Goal: Task Accomplishment & Management: Use online tool/utility

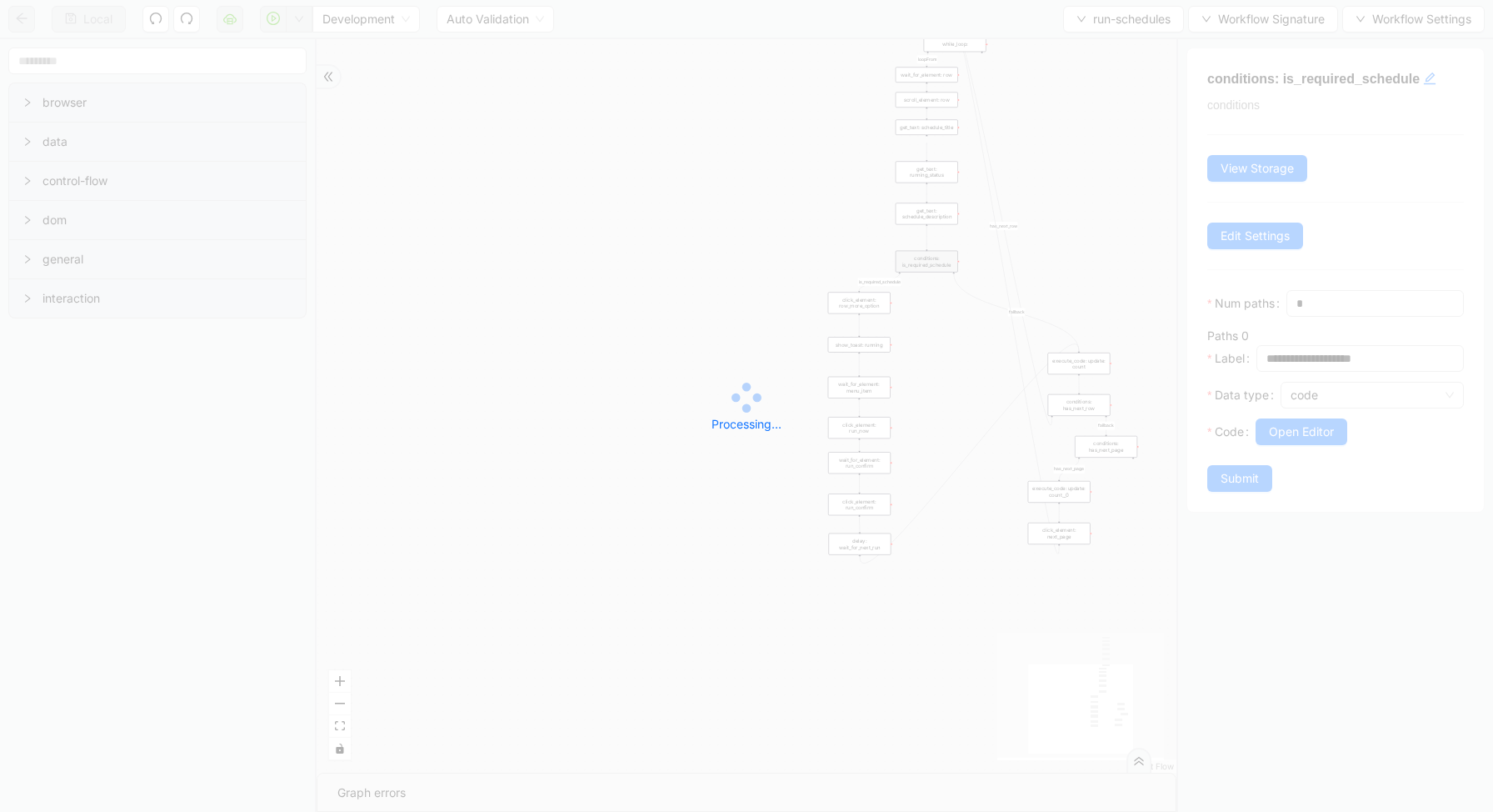
click at [1126, 21] on div "Local Development Auto Validation run-schedules Workflow Signature Workflow Set…" at bounding box center [746, 406] width 1493 height 812
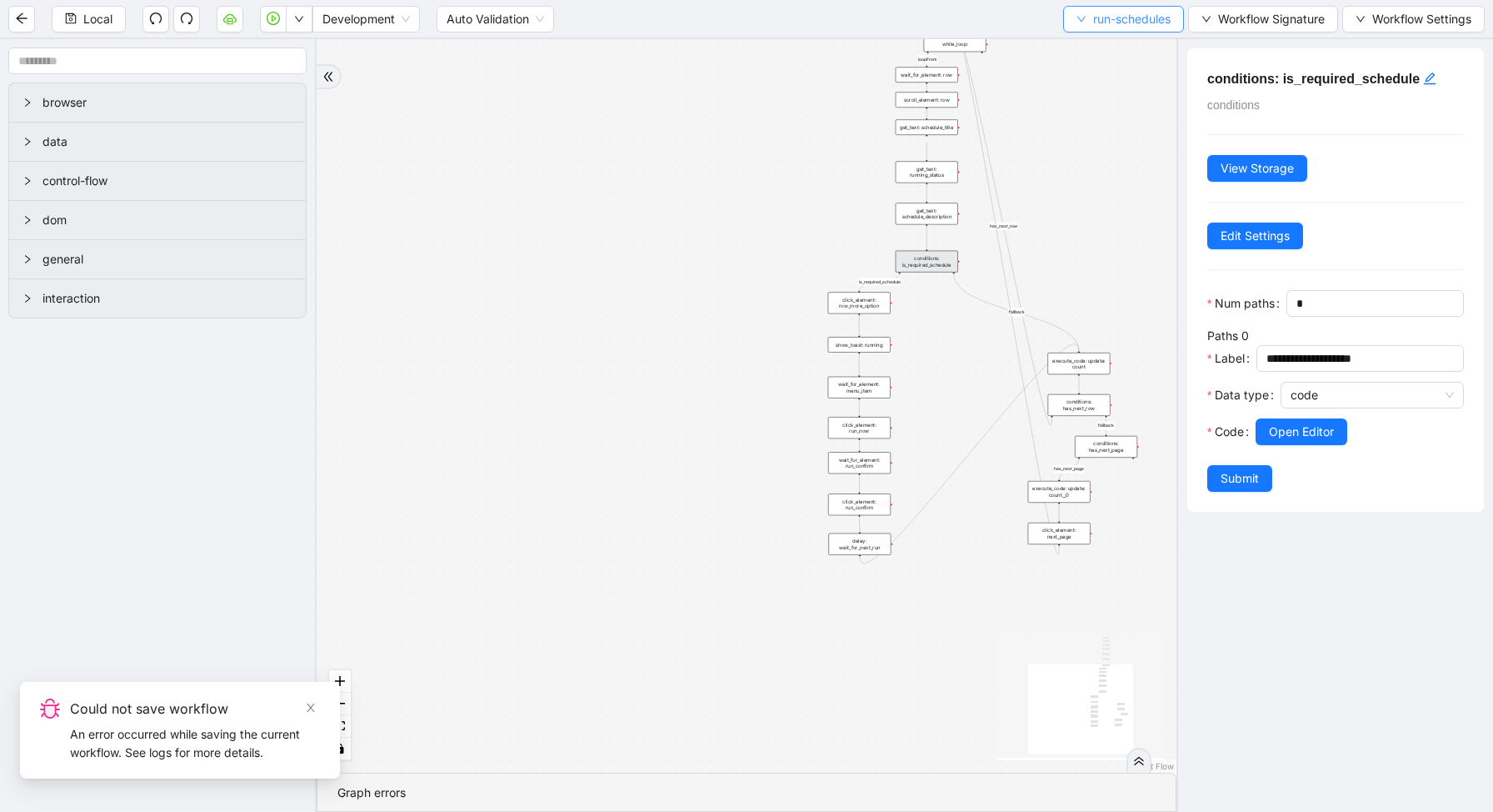
click at [1096, 26] on span "run-schedules" at bounding box center [1132, 18] width 77 height 18
click at [1093, 60] on span "Select" at bounding box center [1119, 51] width 97 height 18
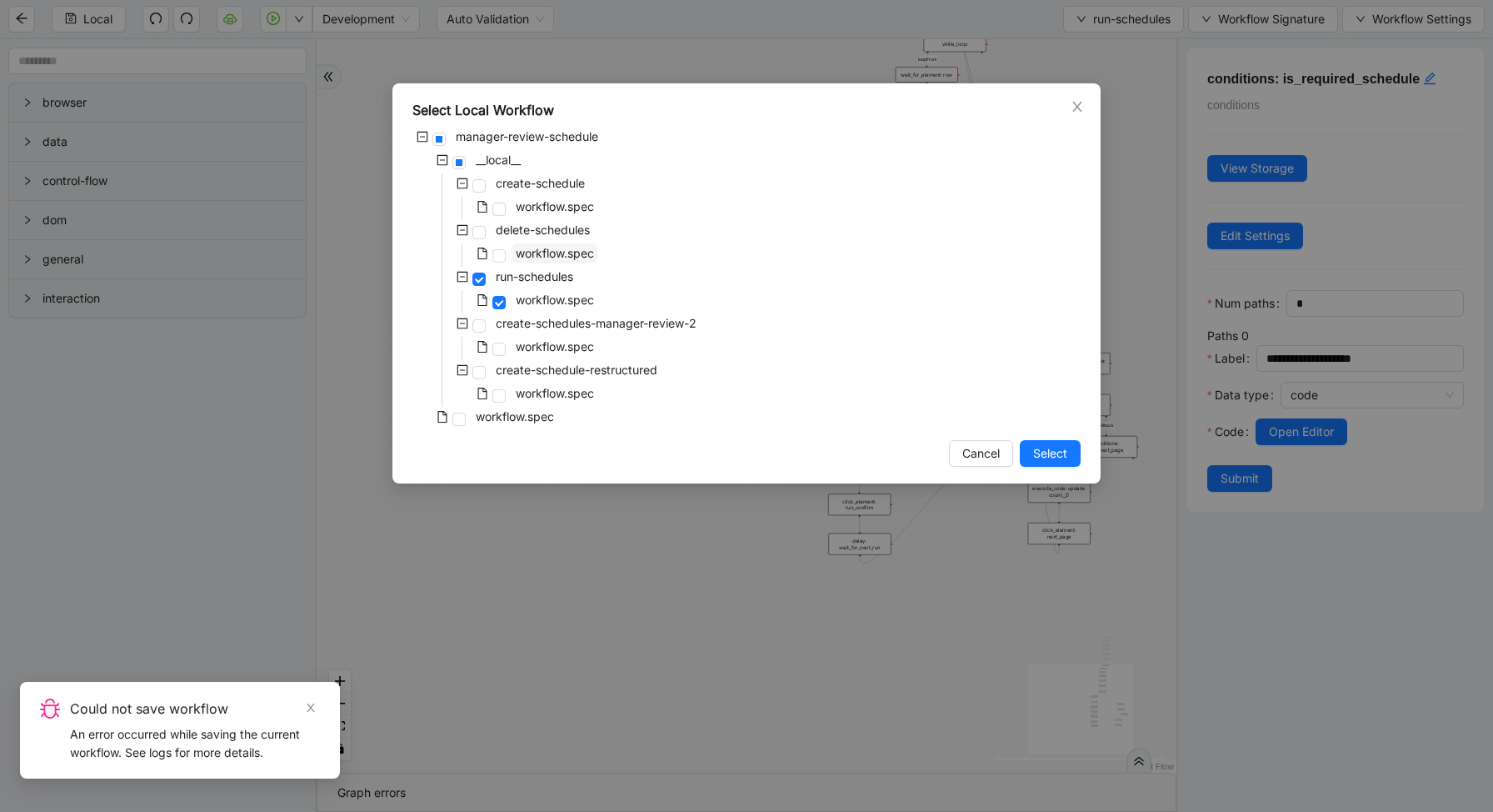
click at [573, 255] on span "workflow.spec" at bounding box center [554, 253] width 78 height 14
click at [1059, 456] on span "Select" at bounding box center [1050, 453] width 34 height 18
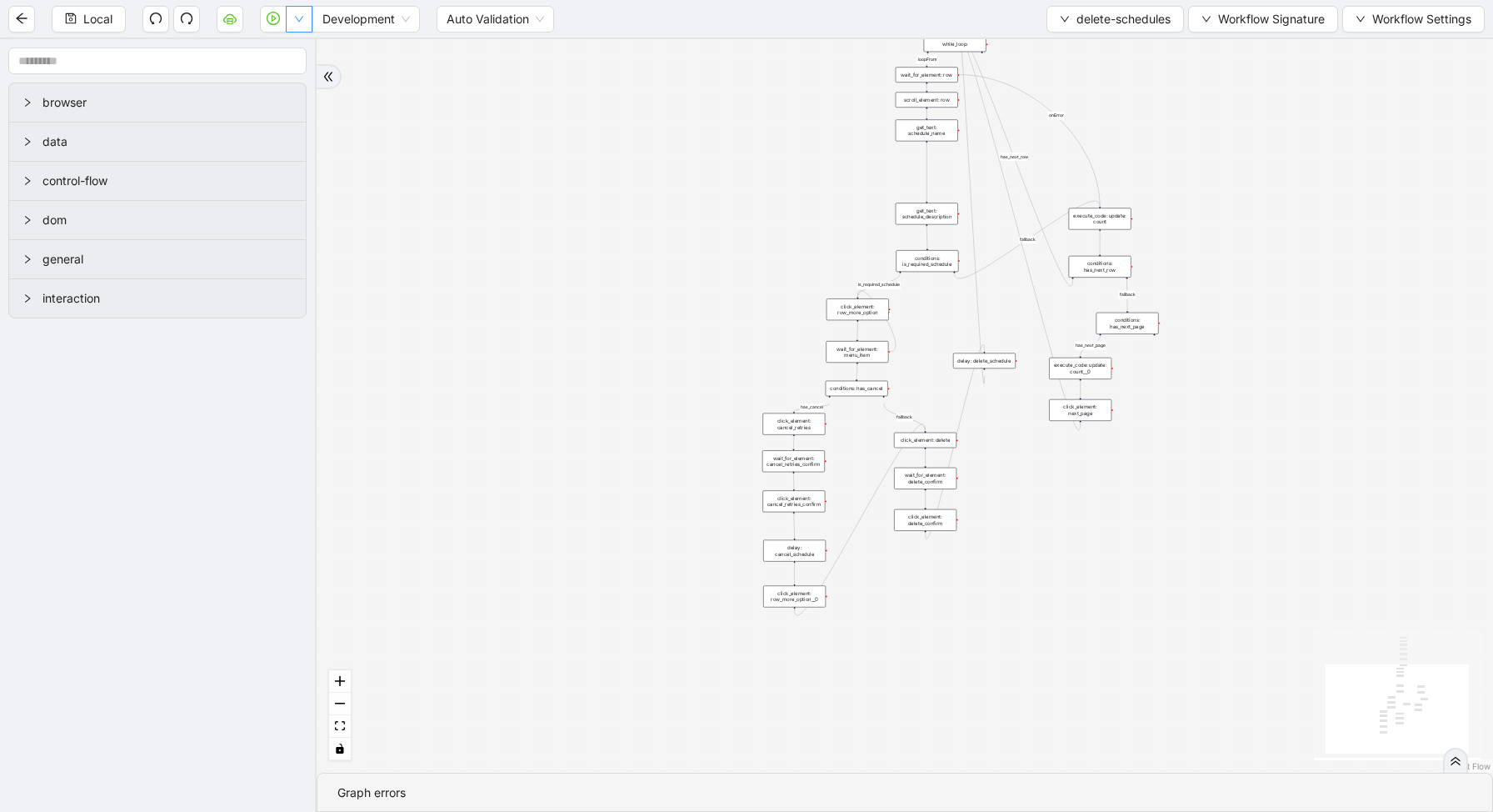
click at [310, 14] on button "button" at bounding box center [299, 19] width 27 height 27
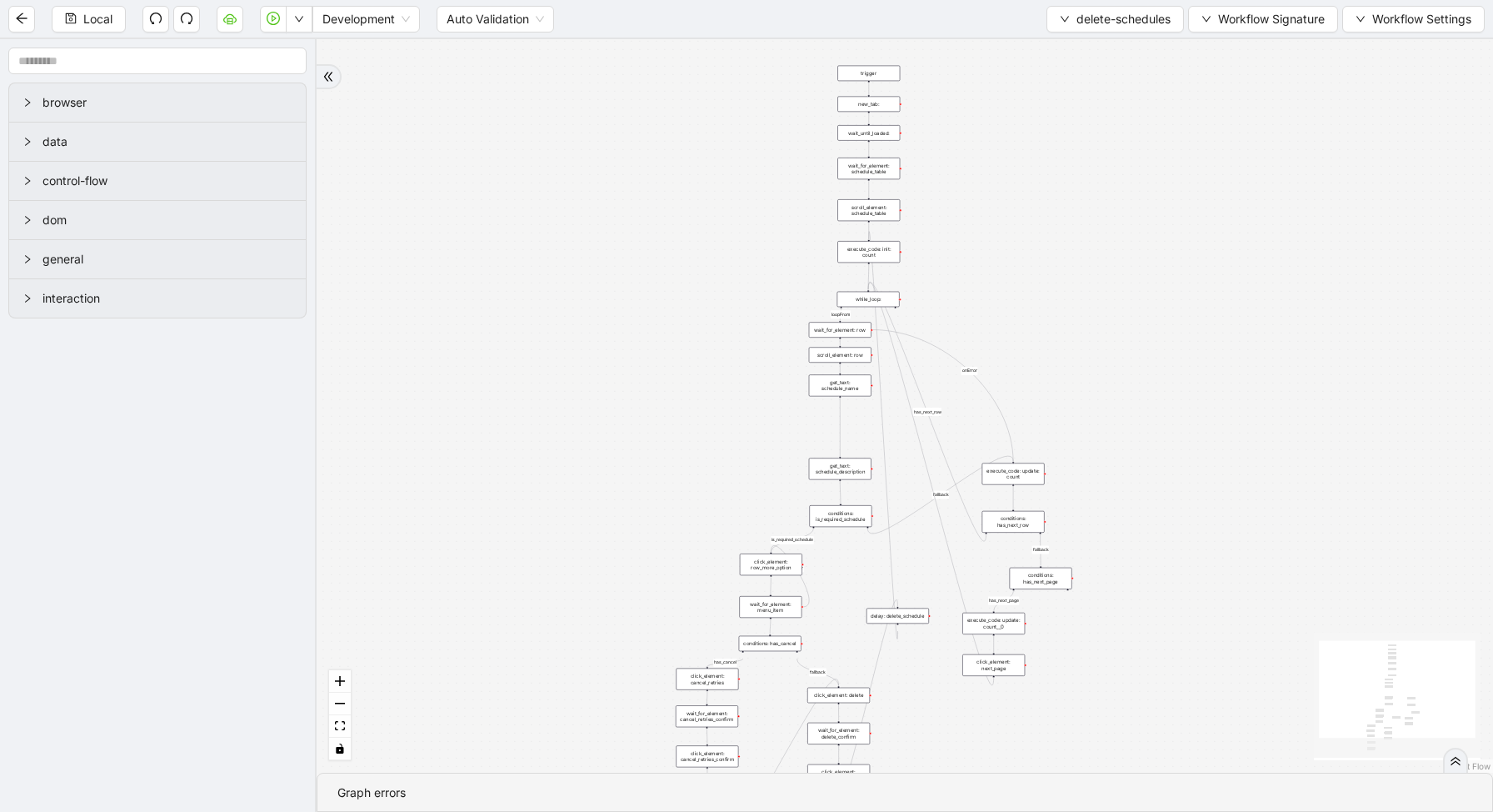
drag, startPoint x: 756, startPoint y: 149, endPoint x: 654, endPoint y: 398, distance: 269.1
click at [662, 401] on div "loopFrom has_cancel fallback is_required_schedule has_next_row fallback has_nex…" at bounding box center [905, 406] width 1177 height 733
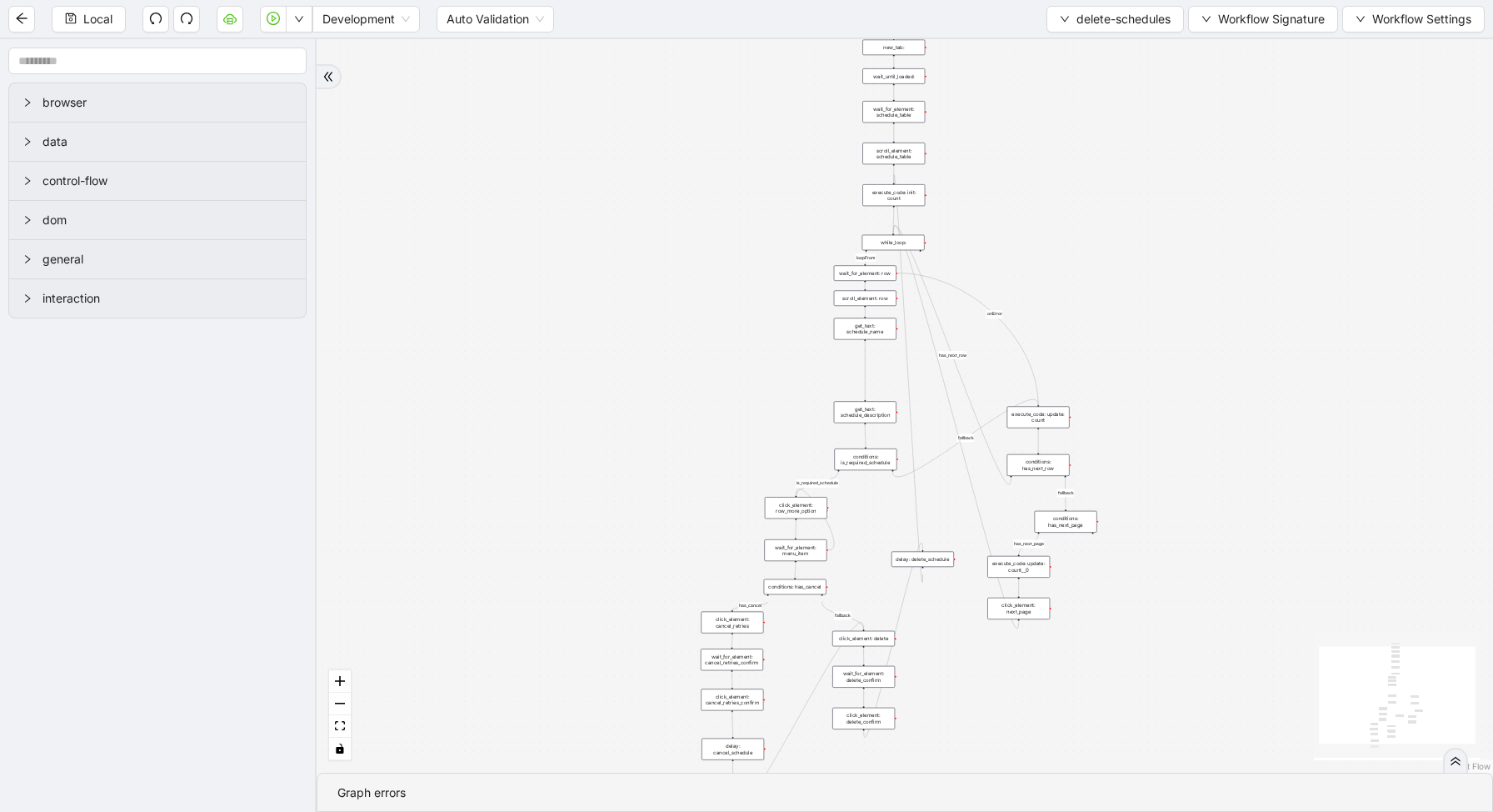
drag, startPoint x: 654, startPoint y: 399, endPoint x: 700, endPoint y: 313, distance: 97.5
click at [701, 313] on div "loopFrom has_cancel fallback is_required_schedule has_next_row fallback has_nex…" at bounding box center [905, 406] width 1177 height 733
click at [300, 21] on icon "down" at bounding box center [298, 19] width 9 height 6
click at [879, 427] on div "conditions: is_required_schedule" at bounding box center [880, 428] width 63 height 21
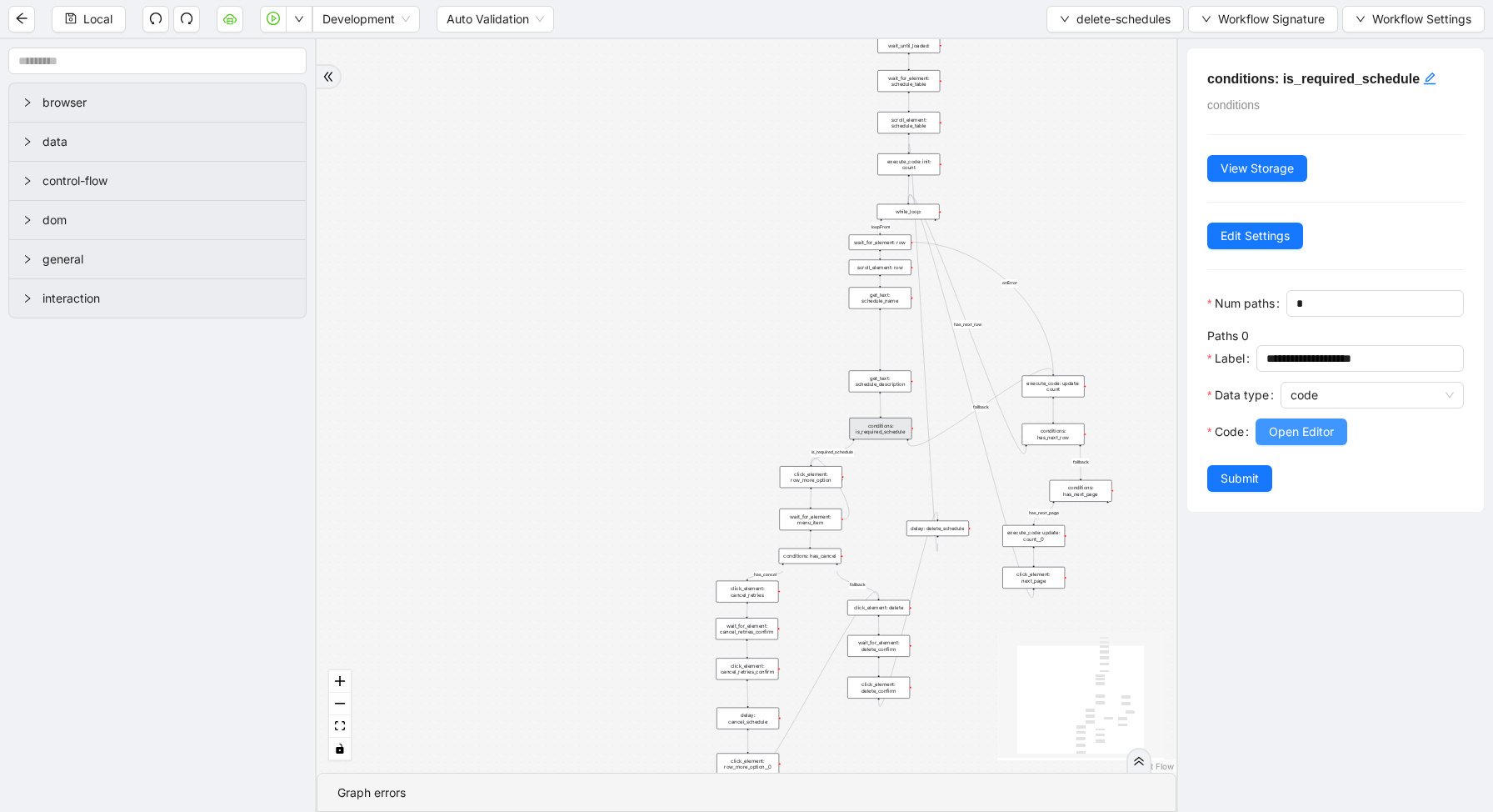
click at [1299, 439] on span "Open Editor" at bounding box center [1301, 432] width 65 height 18
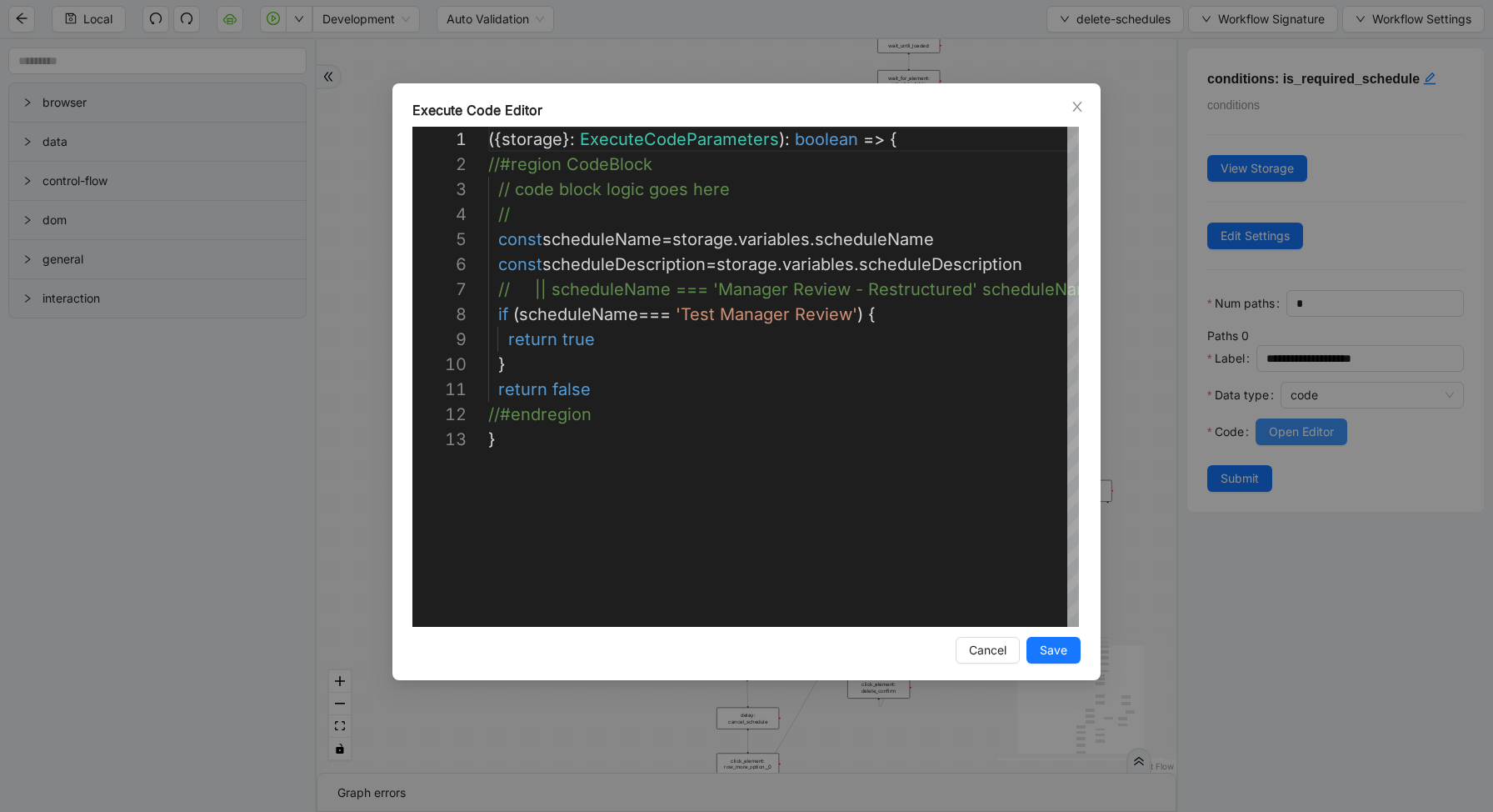
scroll to position [250, 0]
click at [1064, 660] on button "Save" at bounding box center [1054, 650] width 54 height 27
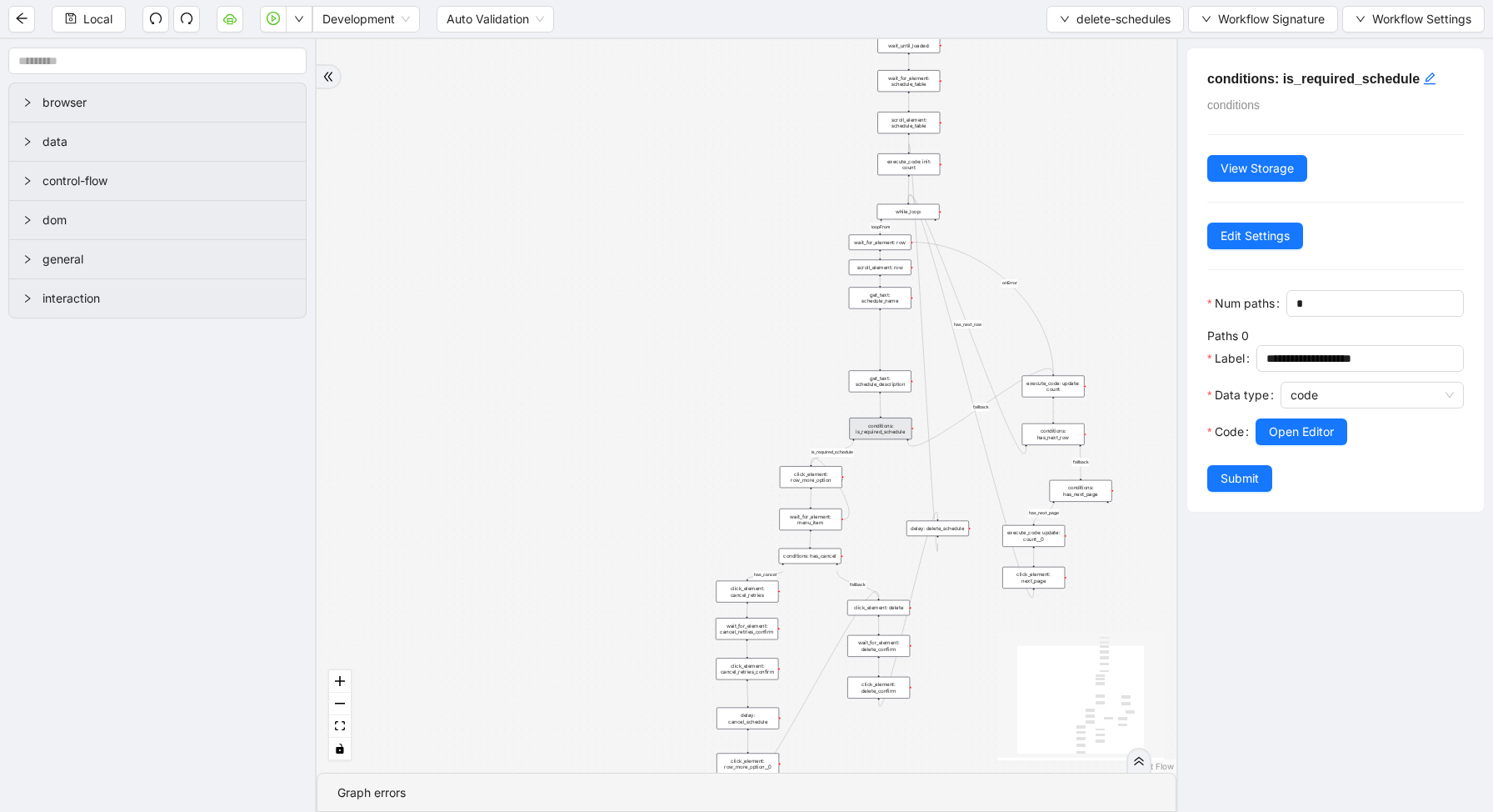
click at [1149, 434] on div "loopFrom has_cancel fallback is_required_schedule has_next_row fallback has_nex…" at bounding box center [746, 406] width 860 height 733
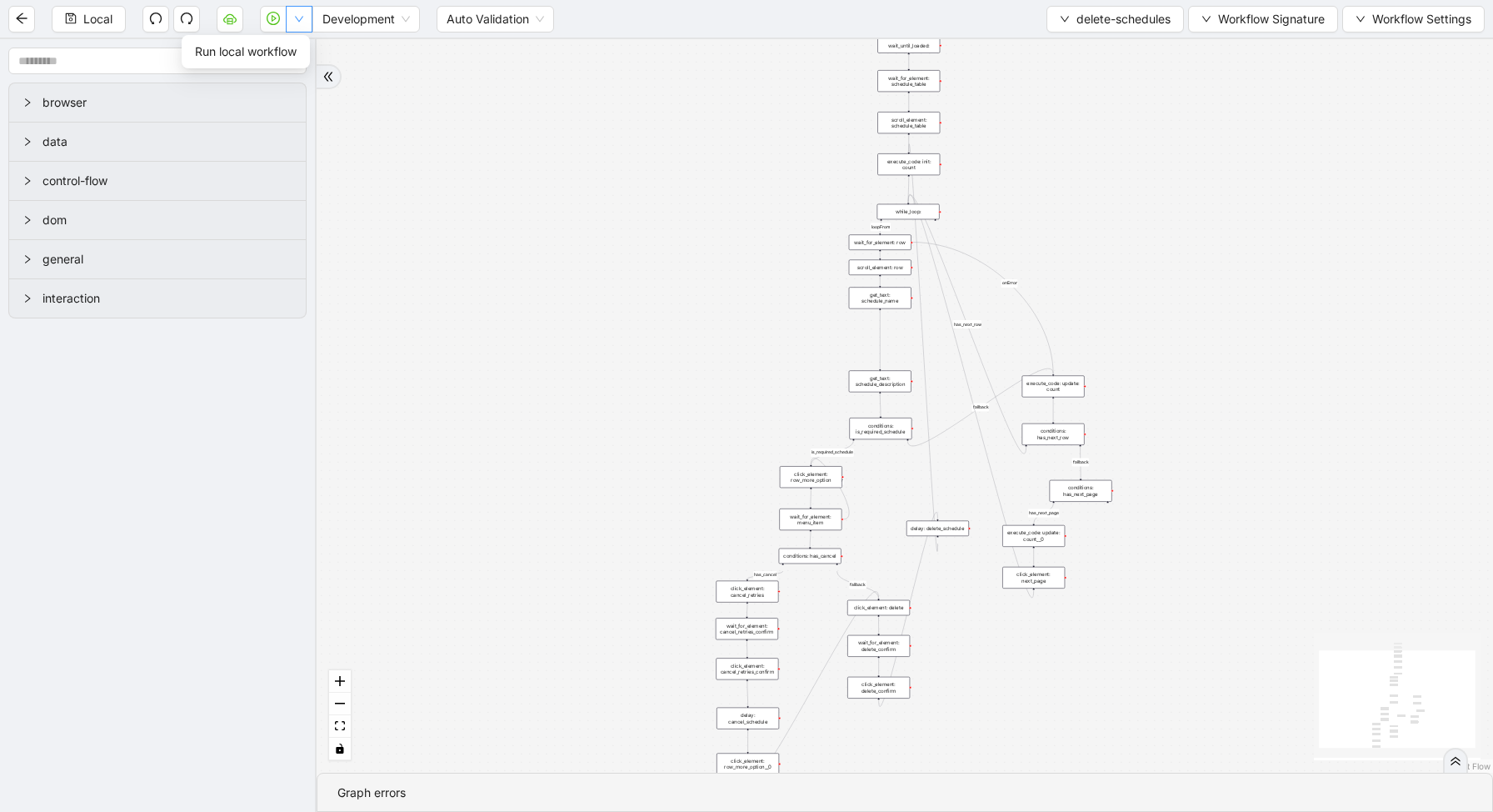
click at [305, 16] on button "button" at bounding box center [299, 19] width 27 height 27
click at [493, 125] on div "loopFrom has_cancel fallback is_required_schedule has_next_row fallback has_nex…" at bounding box center [905, 406] width 1177 height 733
click at [301, 26] on button "button" at bounding box center [299, 19] width 27 height 27
click at [878, 426] on div "conditions: is_required_schedule" at bounding box center [880, 428] width 63 height 21
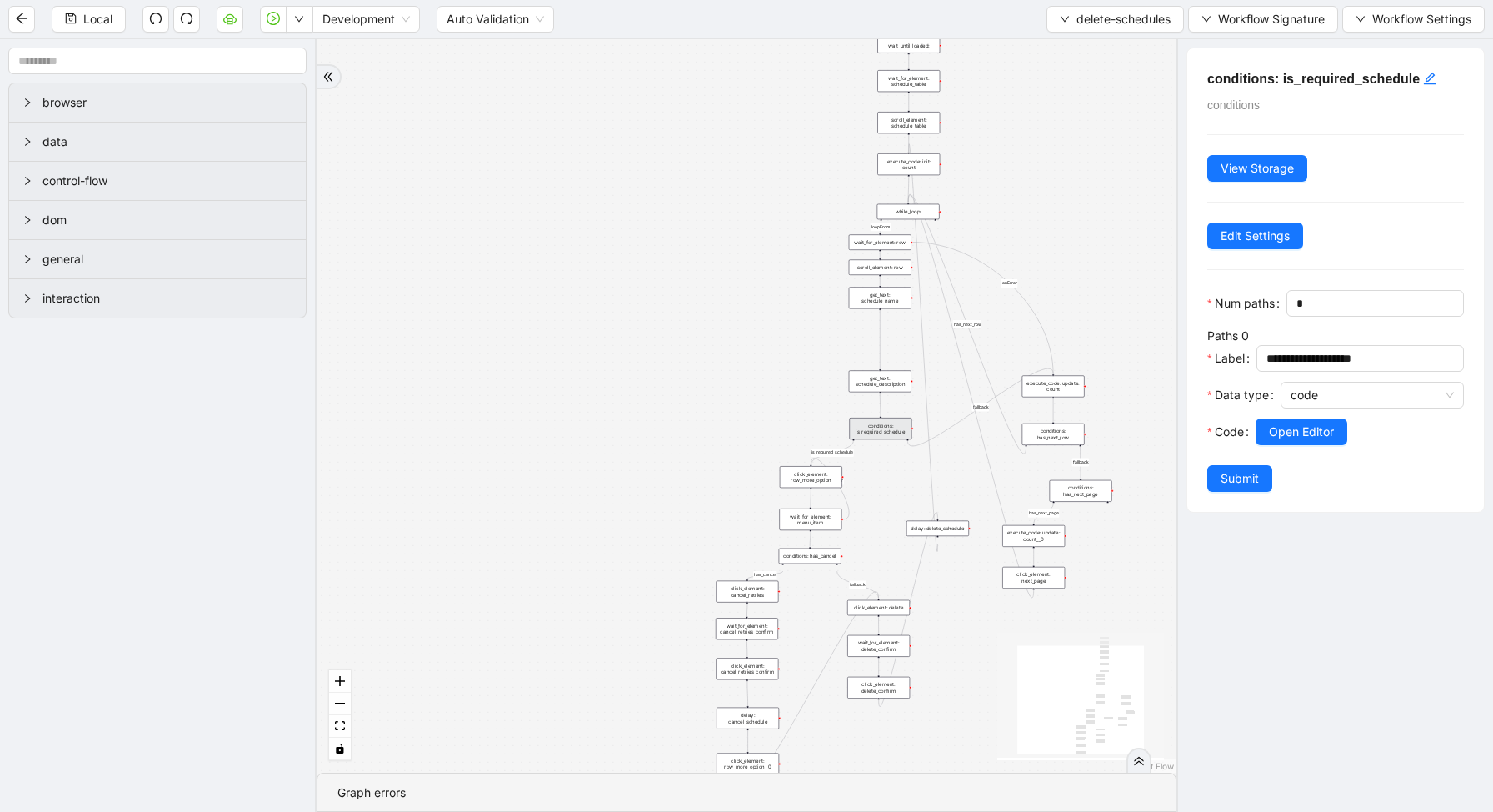
click at [465, 69] on div "loopFrom has_cancel fallback is_required_schedule has_next_row fallback has_nex…" at bounding box center [746, 406] width 860 height 733
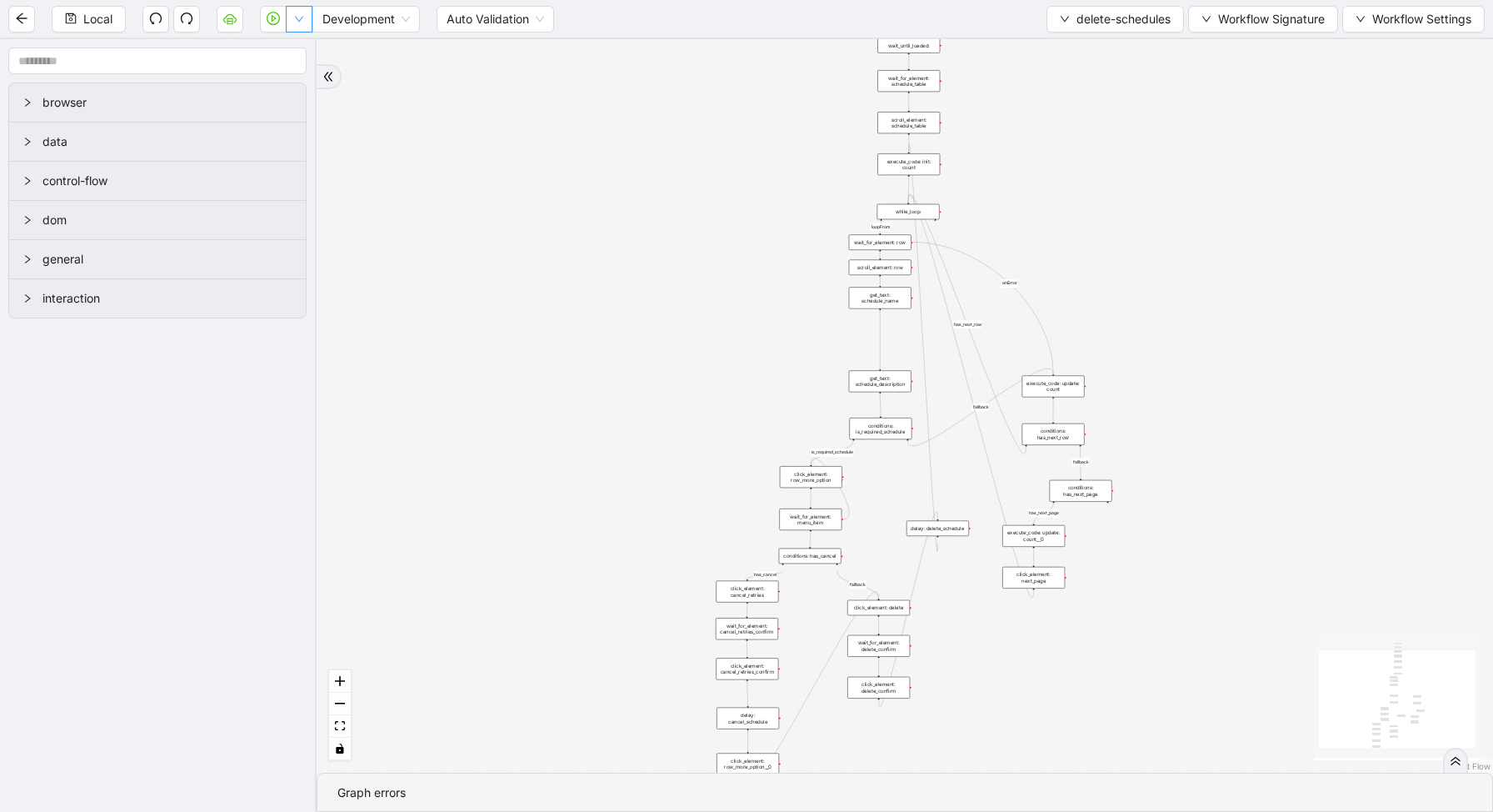
click at [306, 27] on button "button" at bounding box center [299, 19] width 27 height 27
click at [306, 50] on li "Run local workflow" at bounding box center [246, 52] width 122 height 27
click at [490, 489] on div "loopFrom has_cancel fallback is_required_schedule has_next_row fallback has_nex…" at bounding box center [905, 406] width 1177 height 733
click at [296, 19] on icon "down" at bounding box center [299, 19] width 10 height 10
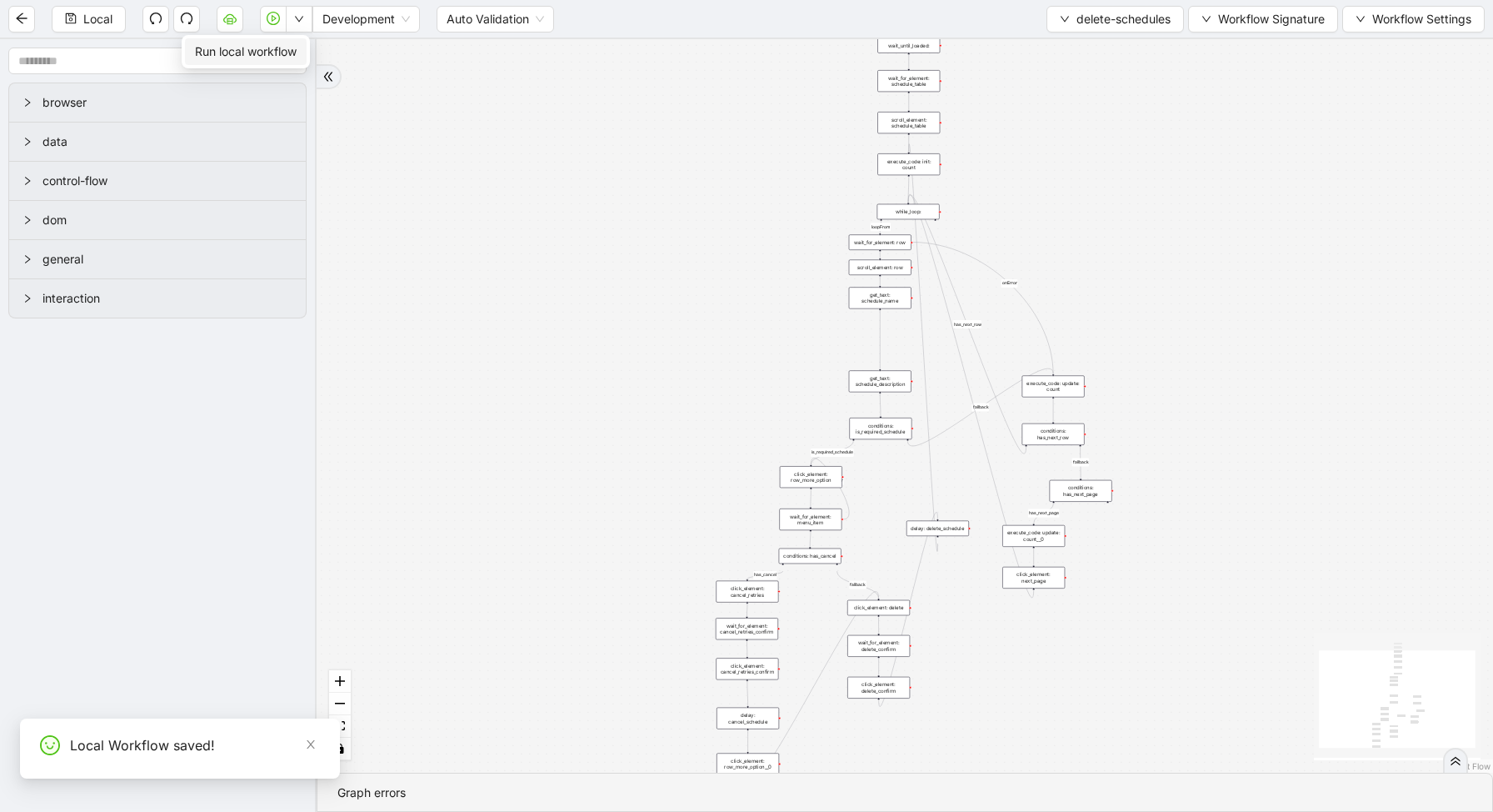
click at [296, 53] on span "Run local workflow" at bounding box center [245, 51] width 101 height 18
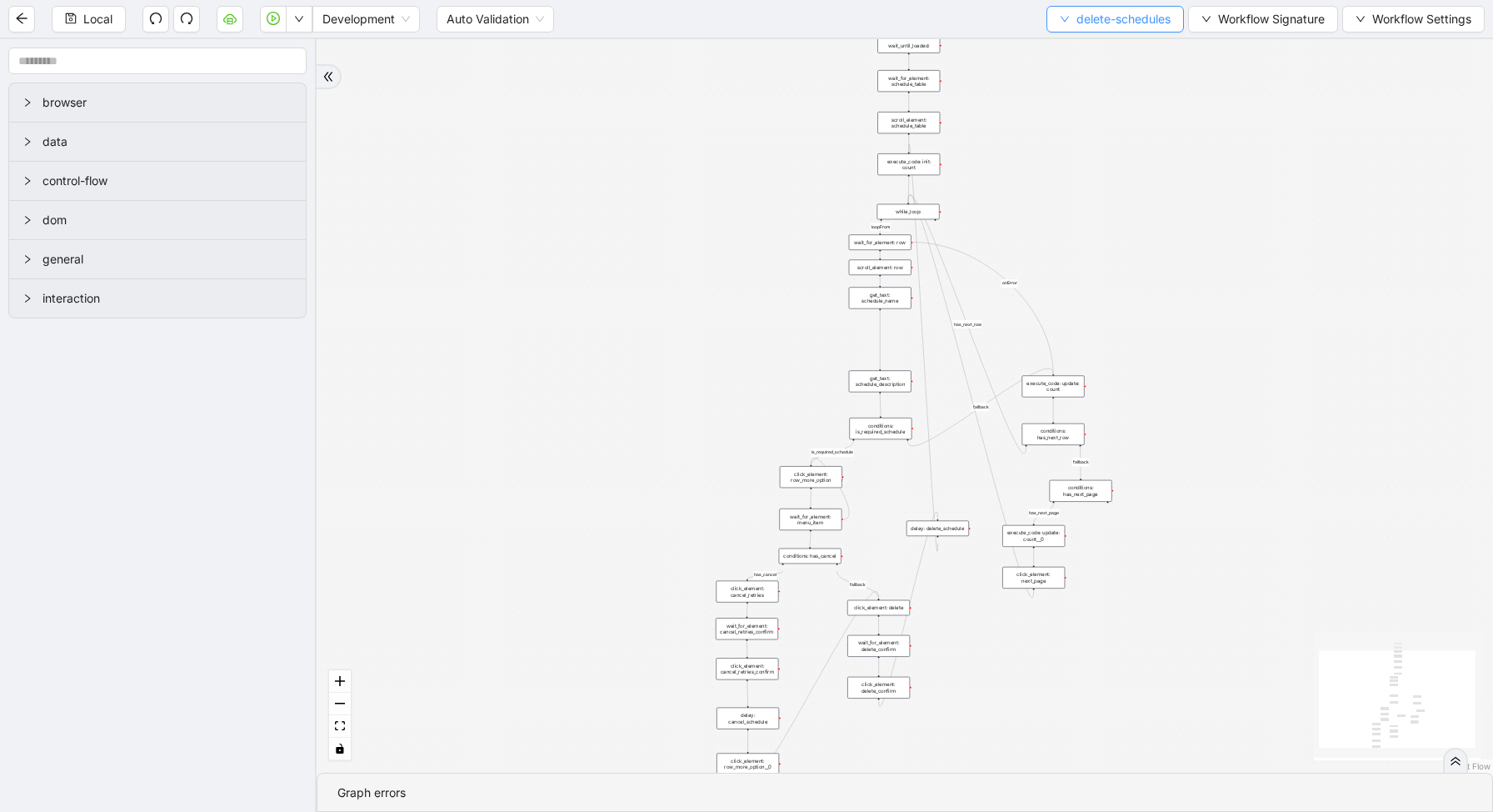
click at [1114, 21] on span "delete-schedules" at bounding box center [1124, 18] width 95 height 18
click at [1106, 44] on span "Select" at bounding box center [1112, 51] width 113 height 18
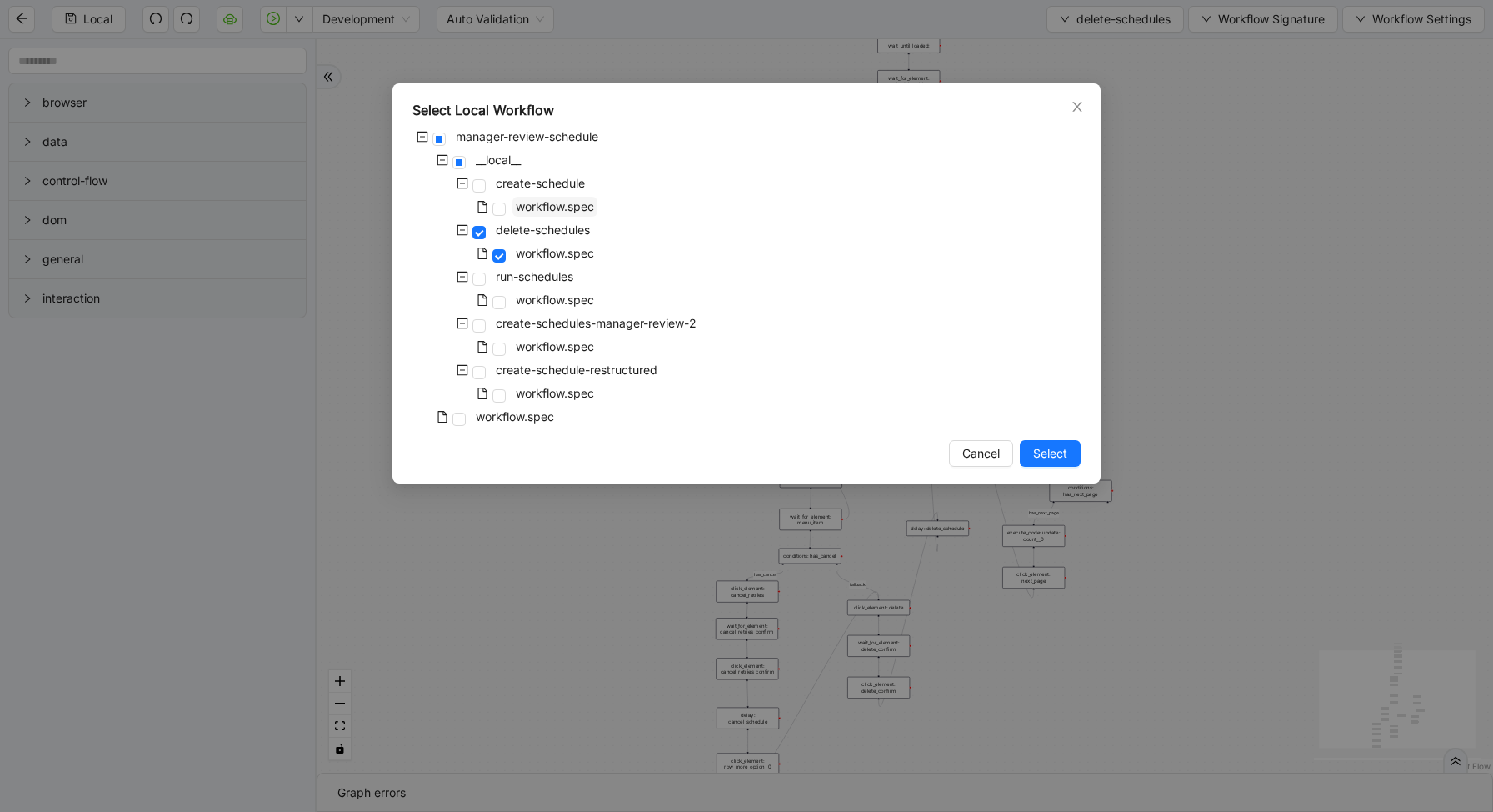
click at [557, 201] on span "workflow.spec" at bounding box center [554, 206] width 78 height 14
click at [1054, 460] on span "Select" at bounding box center [1050, 453] width 34 height 18
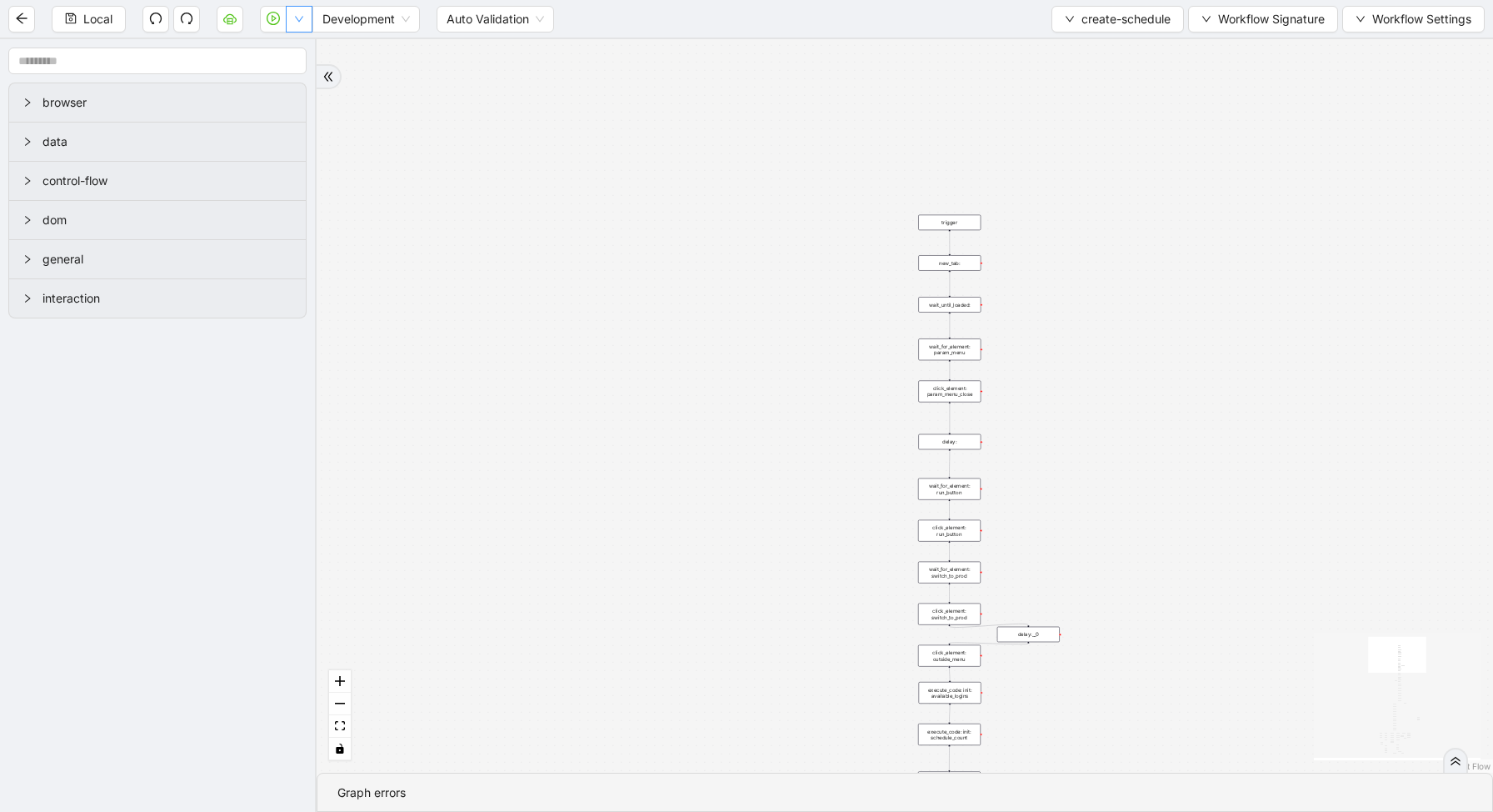
click at [302, 24] on button "button" at bounding box center [299, 19] width 27 height 27
click at [609, 245] on div "loopFrom exitFrom fallback enable_retry has_error is_selected fallback create_s…" at bounding box center [905, 406] width 1177 height 733
drag, startPoint x: 1205, startPoint y: 368, endPoint x: 1141, endPoint y: 73, distance: 301.9
click at [1141, 80] on div "loopFrom exitFrom fallback enable_retry has_error is_selected fallback create_s…" at bounding box center [905, 406] width 1177 height 733
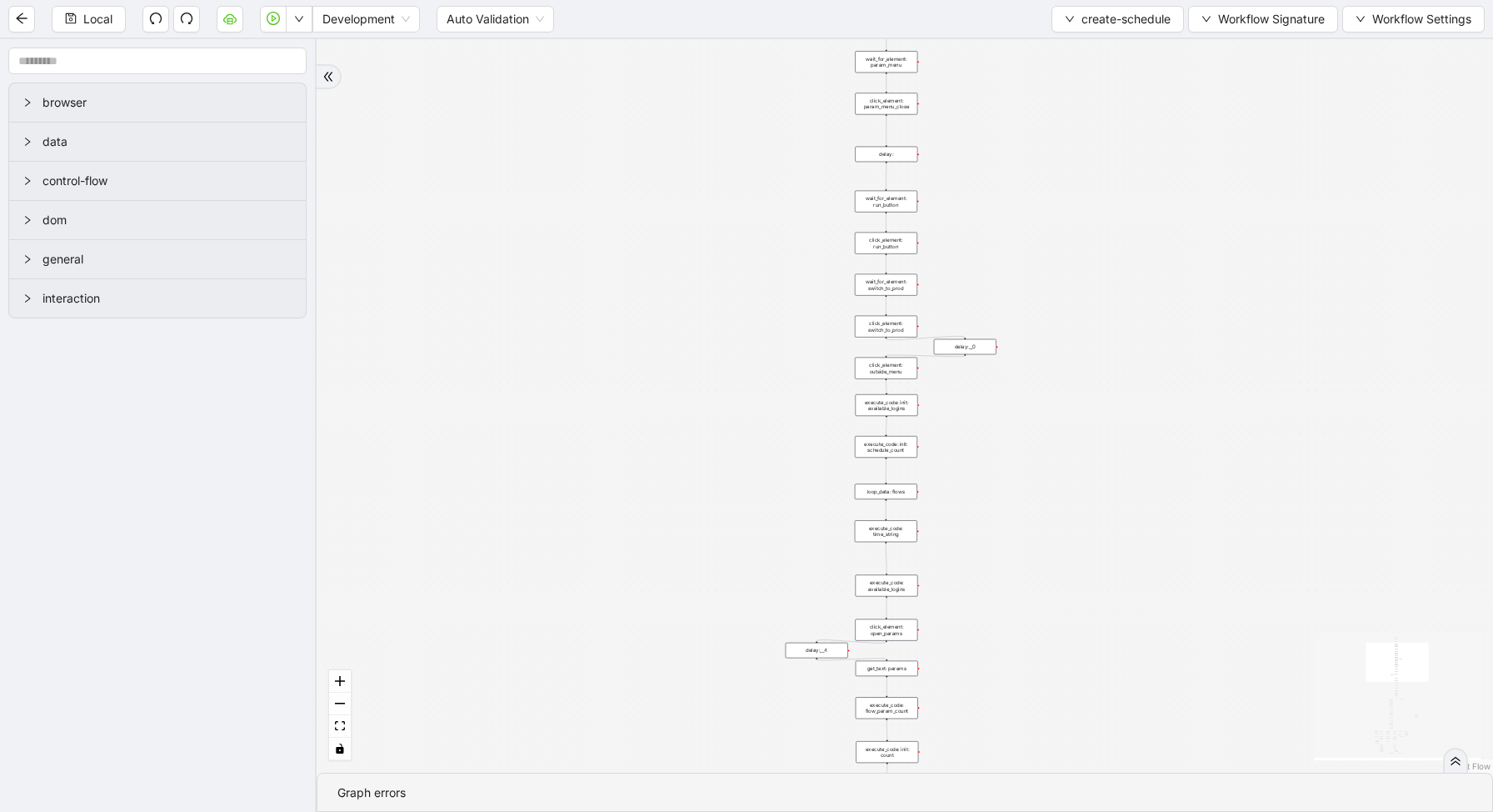
drag, startPoint x: 1036, startPoint y: 792, endPoint x: 1028, endPoint y: 695, distance: 97.3
click at [1030, 696] on section "loopFrom exitFrom fallback enable_retry has_error is_selected fallback create_s…" at bounding box center [905, 426] width 1177 height 772
drag, startPoint x: 1008, startPoint y: 695, endPoint x: 1005, endPoint y: 519, distance: 176.0
click at [1005, 520] on div "loopFrom exitFrom fallback enable_retry has_error is_selected fallback create_s…" at bounding box center [905, 406] width 1177 height 733
drag, startPoint x: 977, startPoint y: 569, endPoint x: 977, endPoint y: 485, distance: 84.0
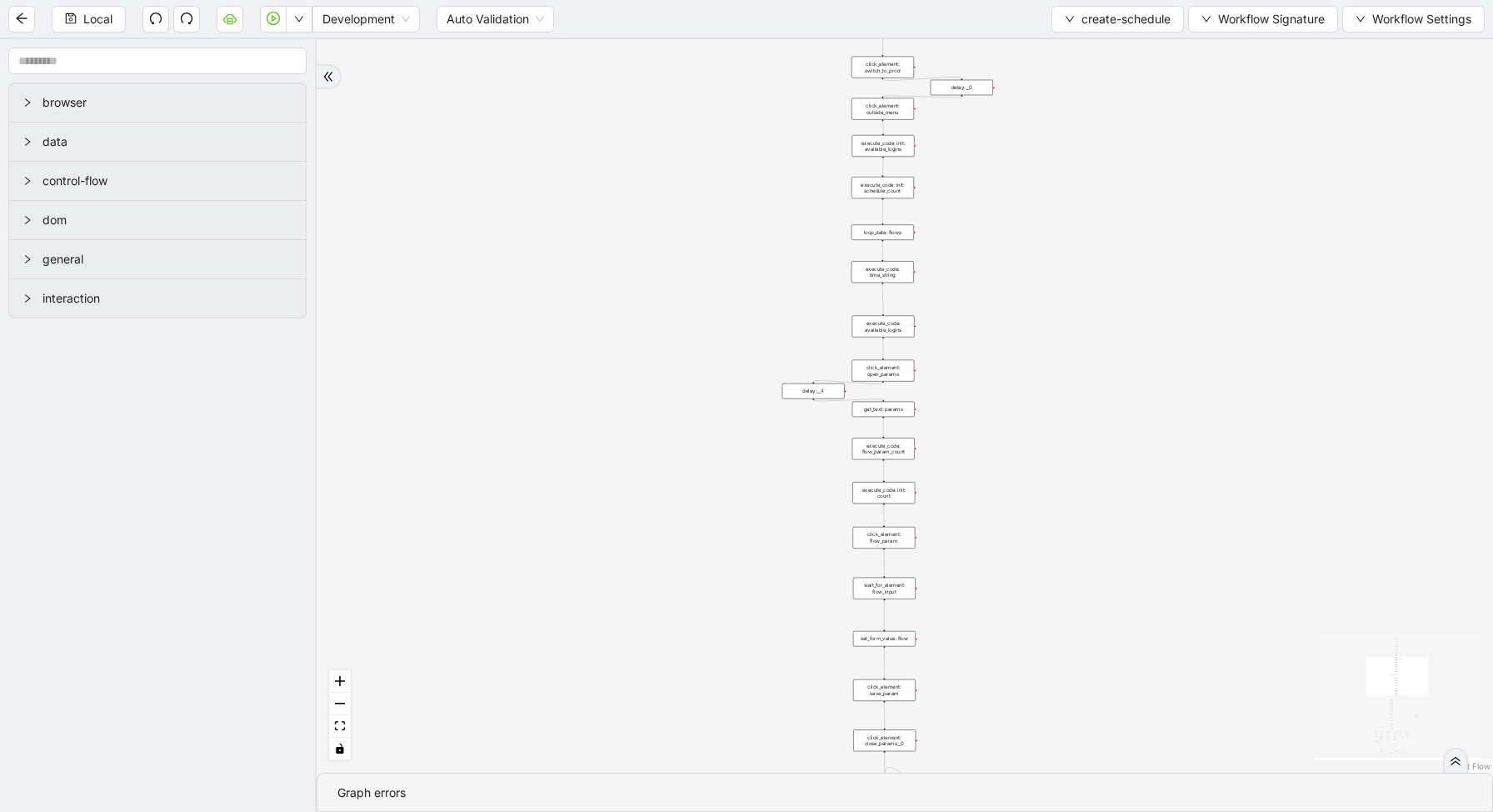
click at [977, 485] on div "loopFrom exitFrom fallback enable_retry has_error is_selected fallback create_s…" at bounding box center [905, 406] width 1177 height 733
drag, startPoint x: 989, startPoint y: 168, endPoint x: 987, endPoint y: 222, distance: 54.0
click at [991, 231] on div "loopFrom exitFrom fallback enable_retry has_error is_selected fallback create_s…" at bounding box center [905, 406] width 1177 height 733
click at [903, 301] on div "loop_data: flows" at bounding box center [886, 298] width 63 height 15
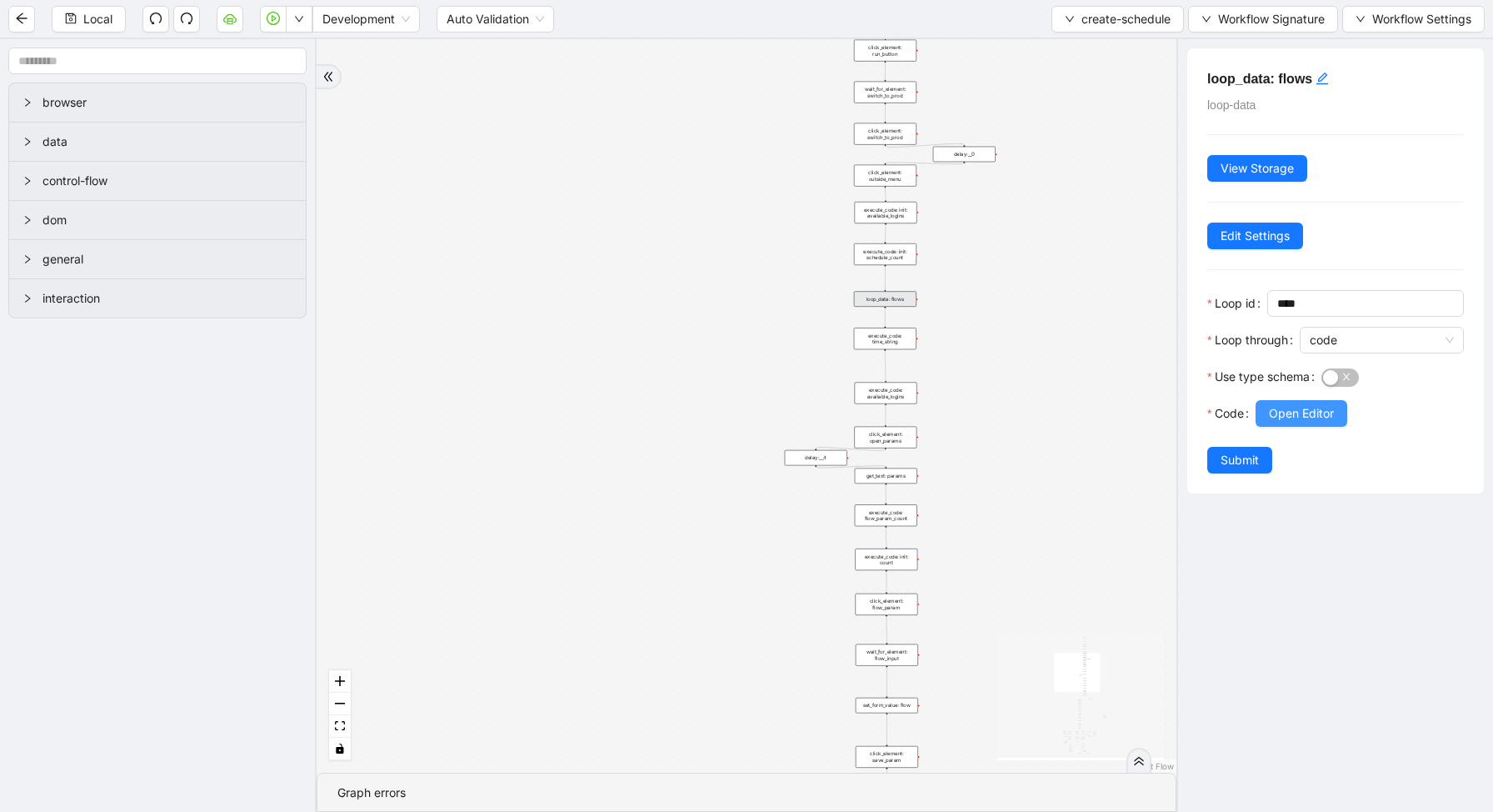
click at [1301, 405] on span "Open Editor" at bounding box center [1301, 413] width 65 height 18
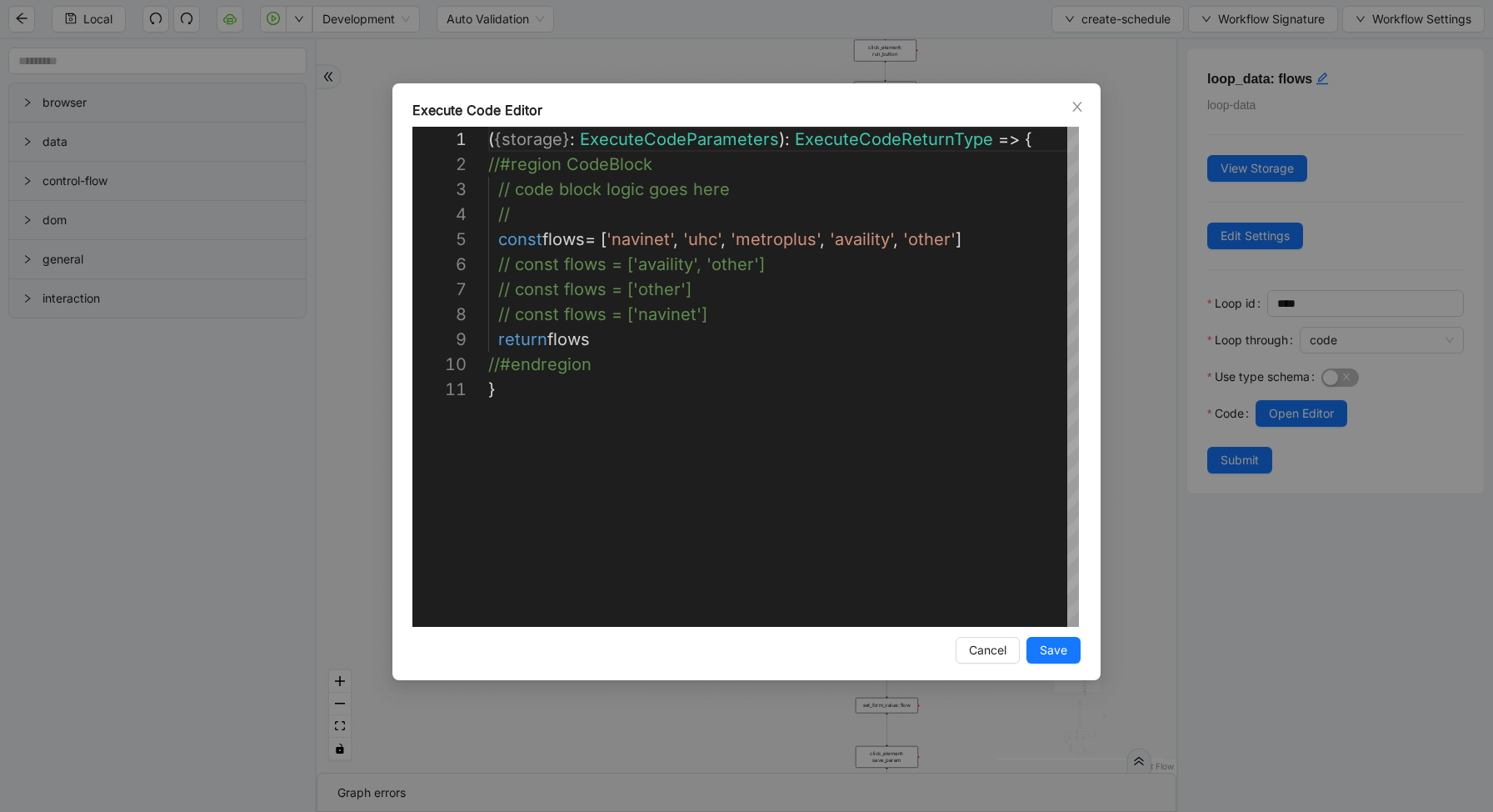
click at [1135, 434] on div "**********" at bounding box center [746, 406] width 1493 height 812
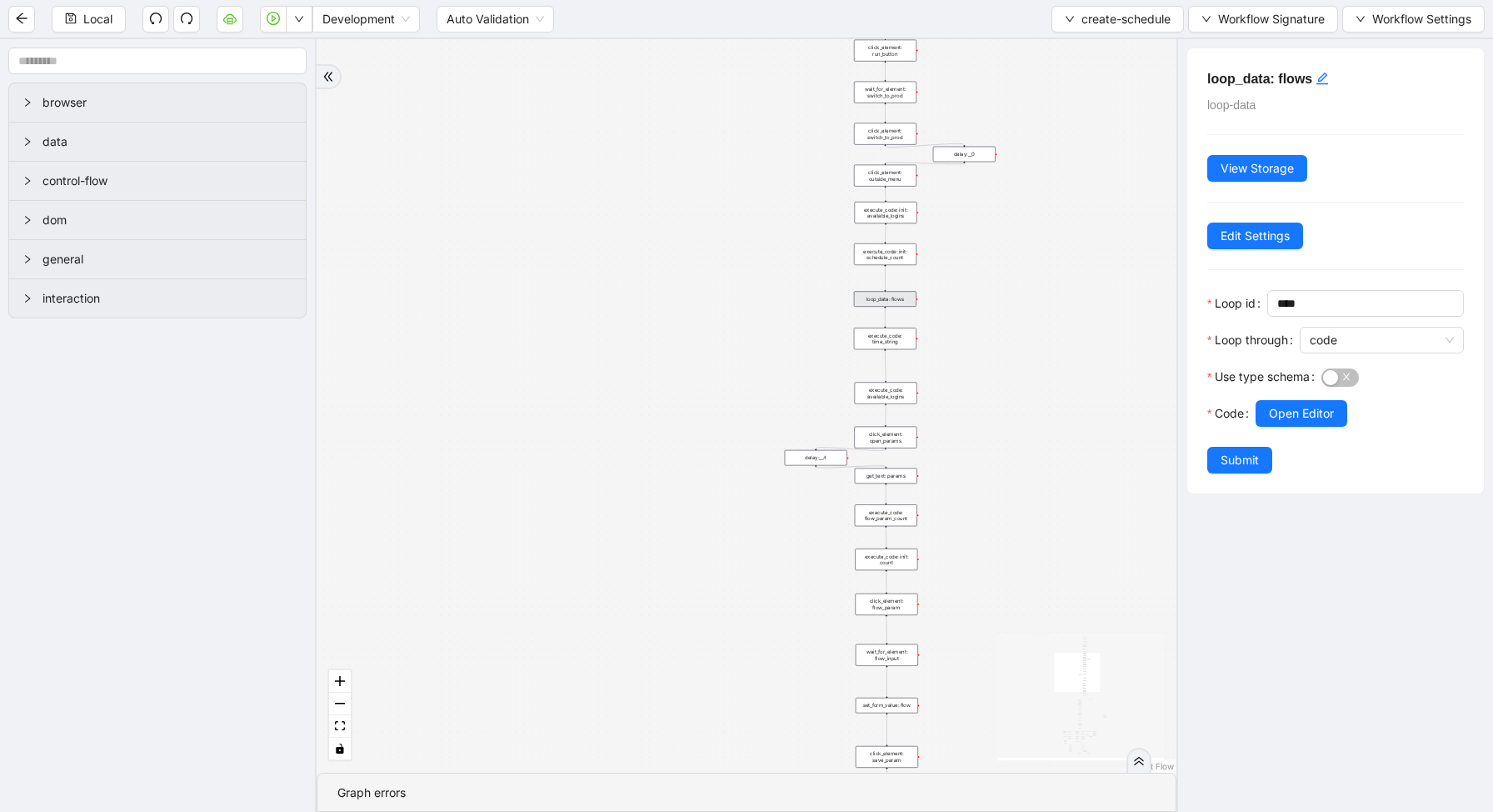
click at [1138, 436] on div "loopFrom exitFrom fallback enable_retry has_error is_selected fallback create_s…" at bounding box center [746, 406] width 860 height 733
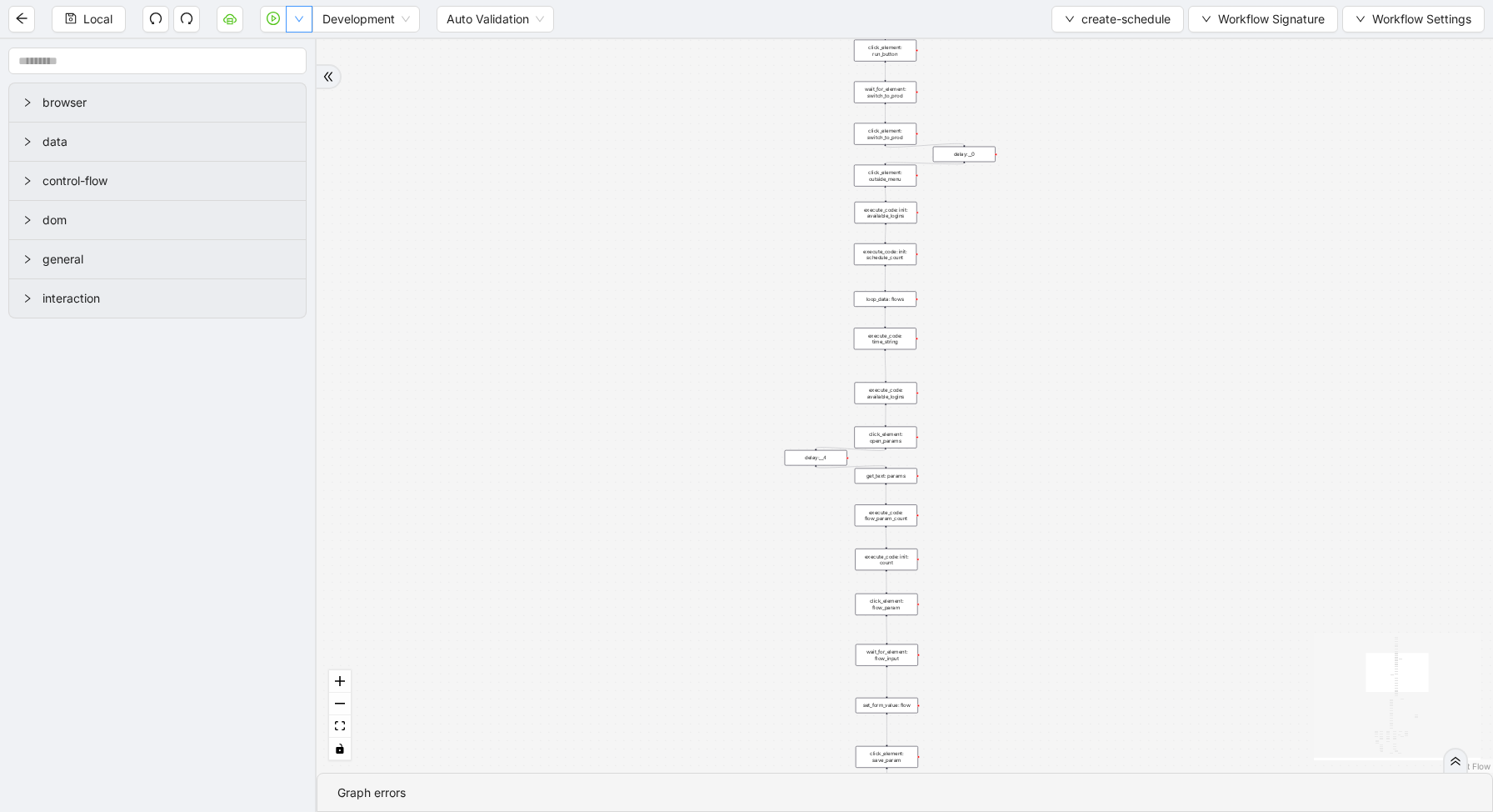
click at [293, 26] on button "button" at bounding box center [299, 19] width 27 height 27
click at [293, 44] on span "Run local workflow" at bounding box center [245, 51] width 101 height 18
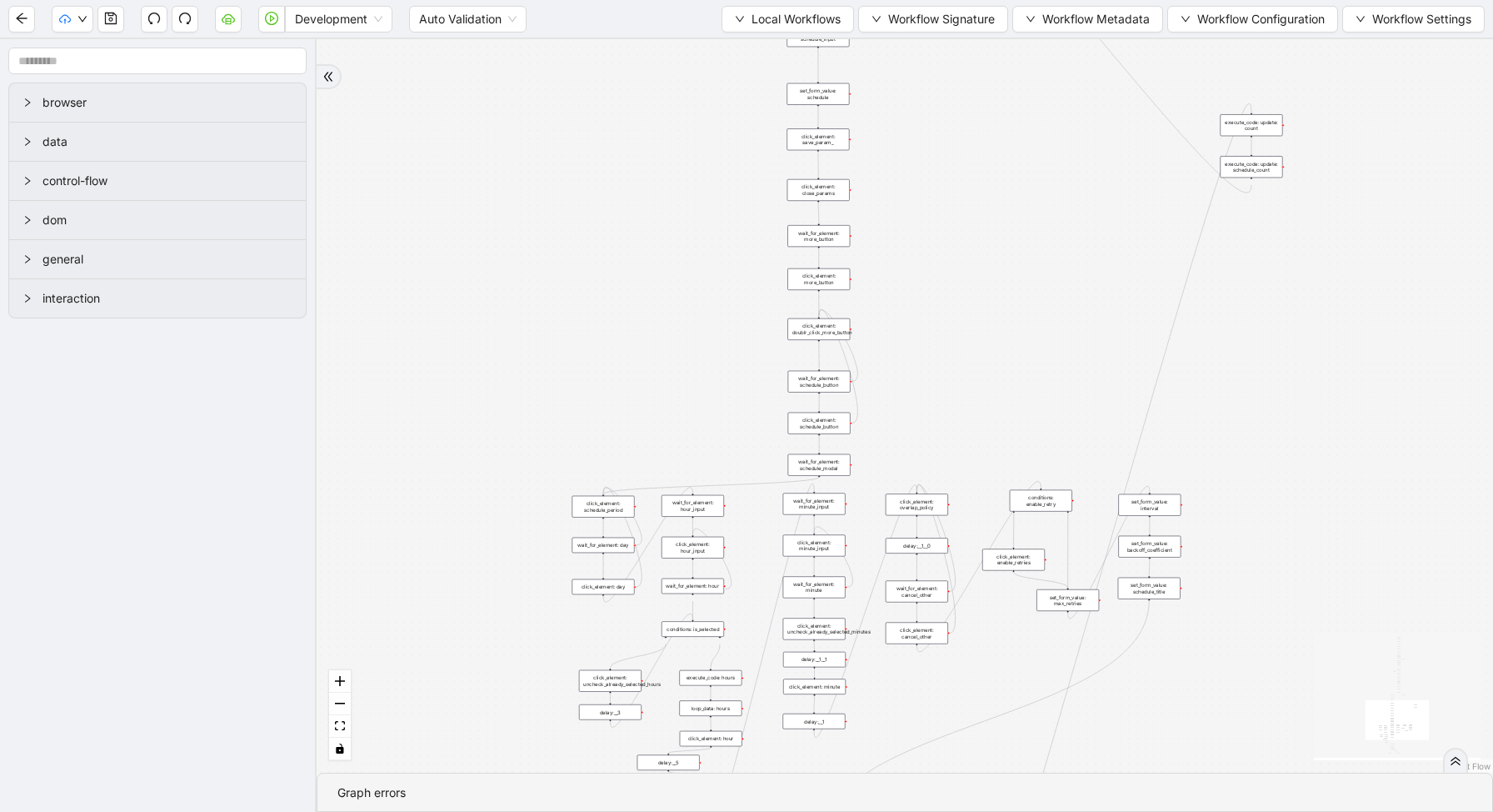
drag, startPoint x: 1103, startPoint y: 441, endPoint x: 910, endPoint y: 40, distance: 445.0
click at [916, 61] on div "trigger new_tab: wait_until_loaded: wait_for_element: param_menu click_element:…" at bounding box center [905, 406] width 1177 height 733
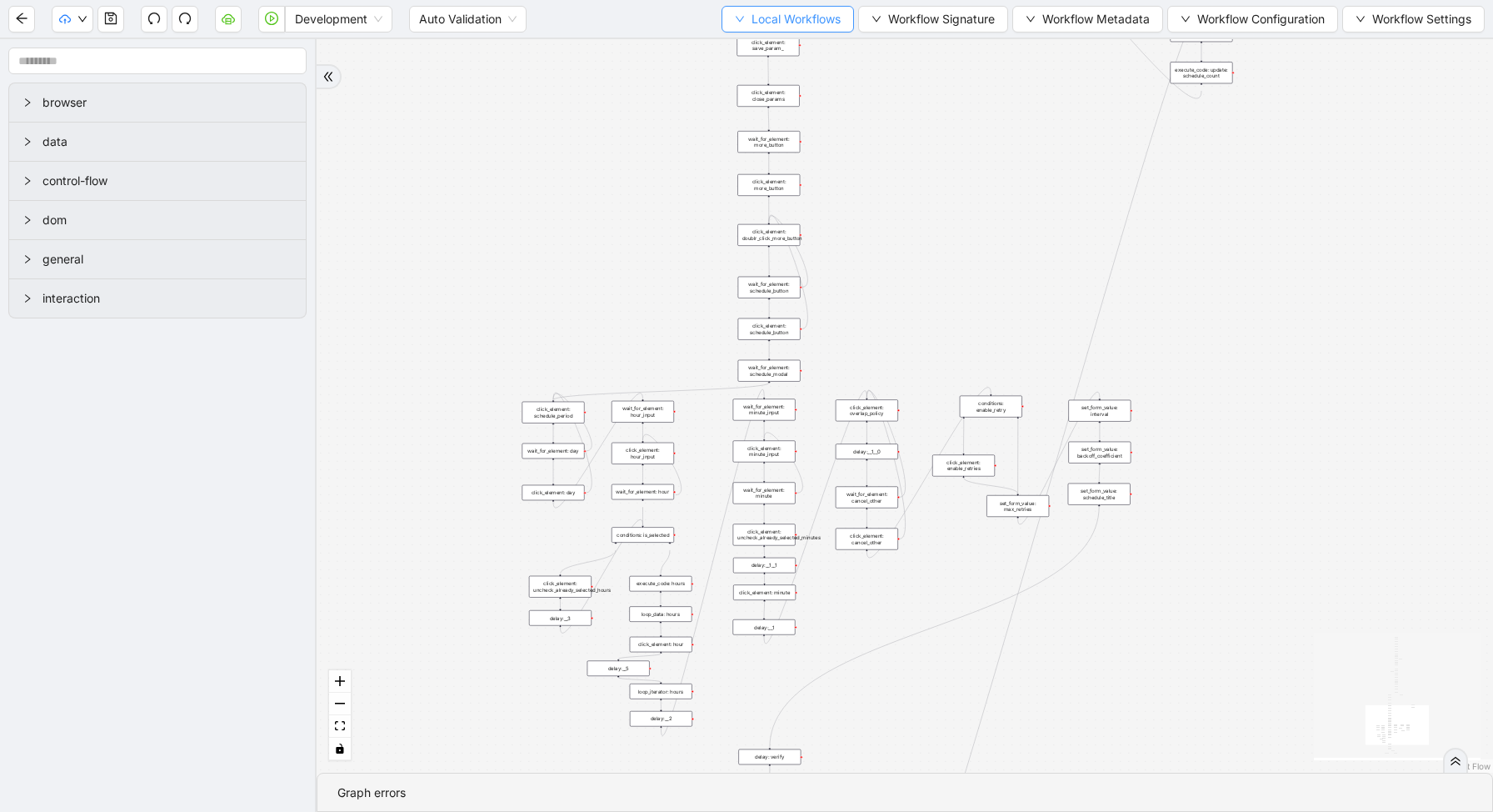
click at [801, 15] on span "Local Workflows" at bounding box center [796, 18] width 89 height 18
click at [801, 42] on span "Select" at bounding box center [780, 51] width 108 height 18
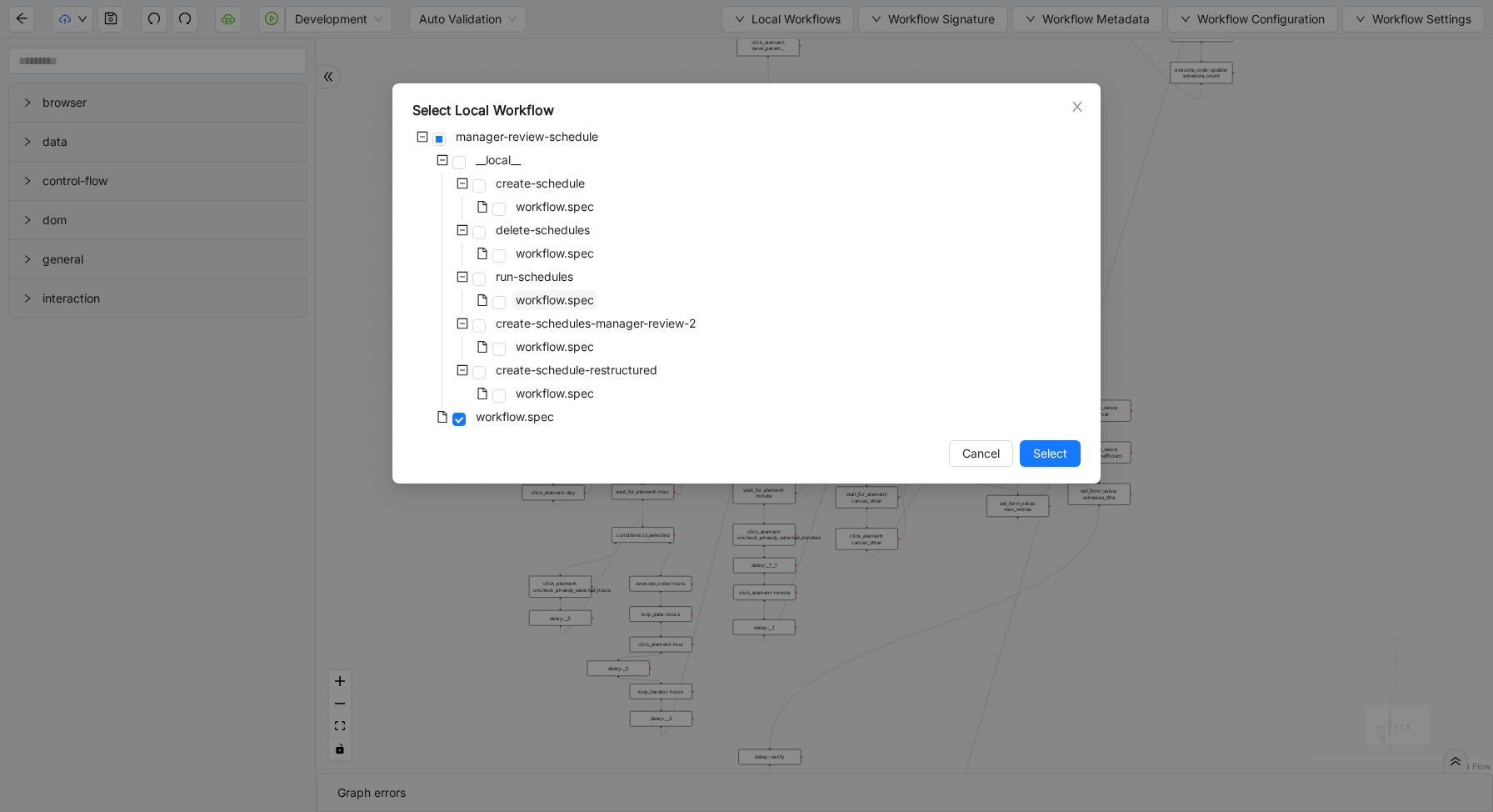
click at [538, 297] on span "workflow.spec" at bounding box center [554, 299] width 78 height 14
click at [1076, 451] on button "Select" at bounding box center [1050, 454] width 61 height 27
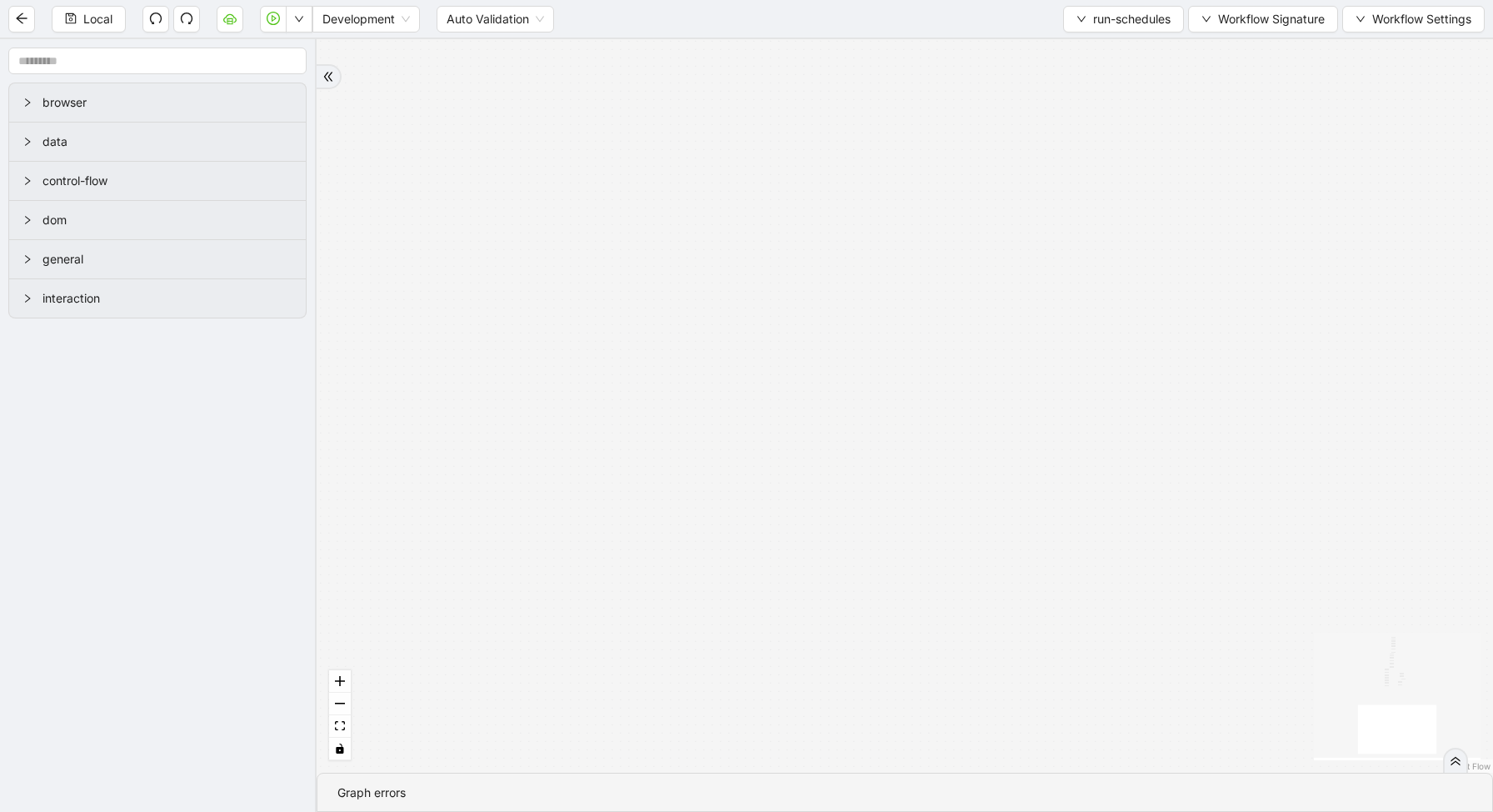
drag, startPoint x: 876, startPoint y: 204, endPoint x: 851, endPoint y: 567, distance: 363.9
click at [858, 558] on div "loopFrom is_required_schedule has_next_row fallback fallback has_next_page trig…" at bounding box center [905, 406] width 1177 height 733
drag, startPoint x: 838, startPoint y: 212, endPoint x: 790, endPoint y: 721, distance: 511.3
click at [795, 719] on div "loopFrom is_required_schedule has_next_row fallback fallback has_next_page trig…" at bounding box center [905, 406] width 1177 height 733
click at [742, 228] on div "conditions: is_required_schedule" at bounding box center [759, 222] width 63 height 21
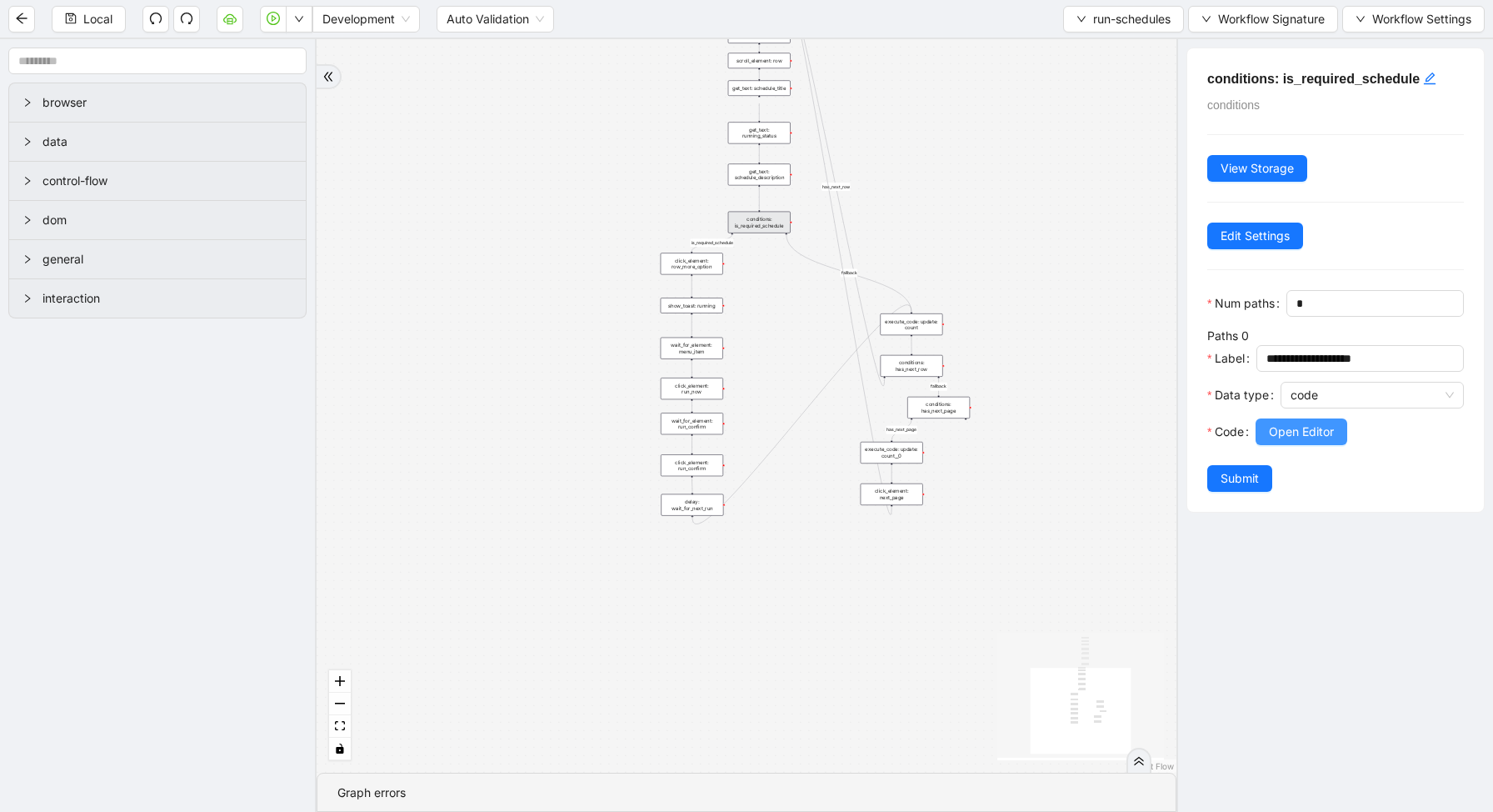
click at [1316, 437] on span "Open Editor" at bounding box center [1301, 432] width 65 height 18
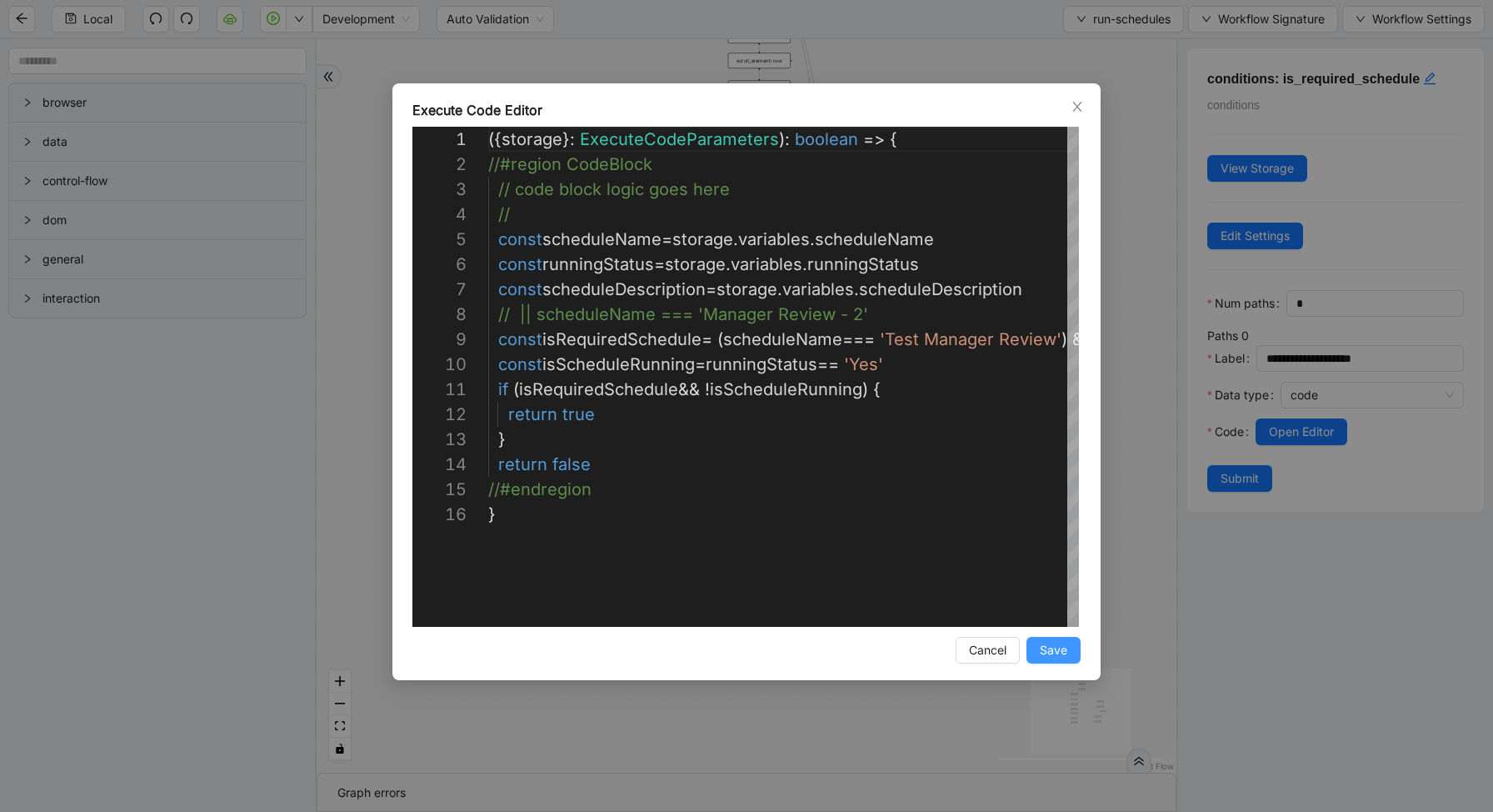
click at [1062, 657] on span "Save" at bounding box center [1054, 650] width 27 height 18
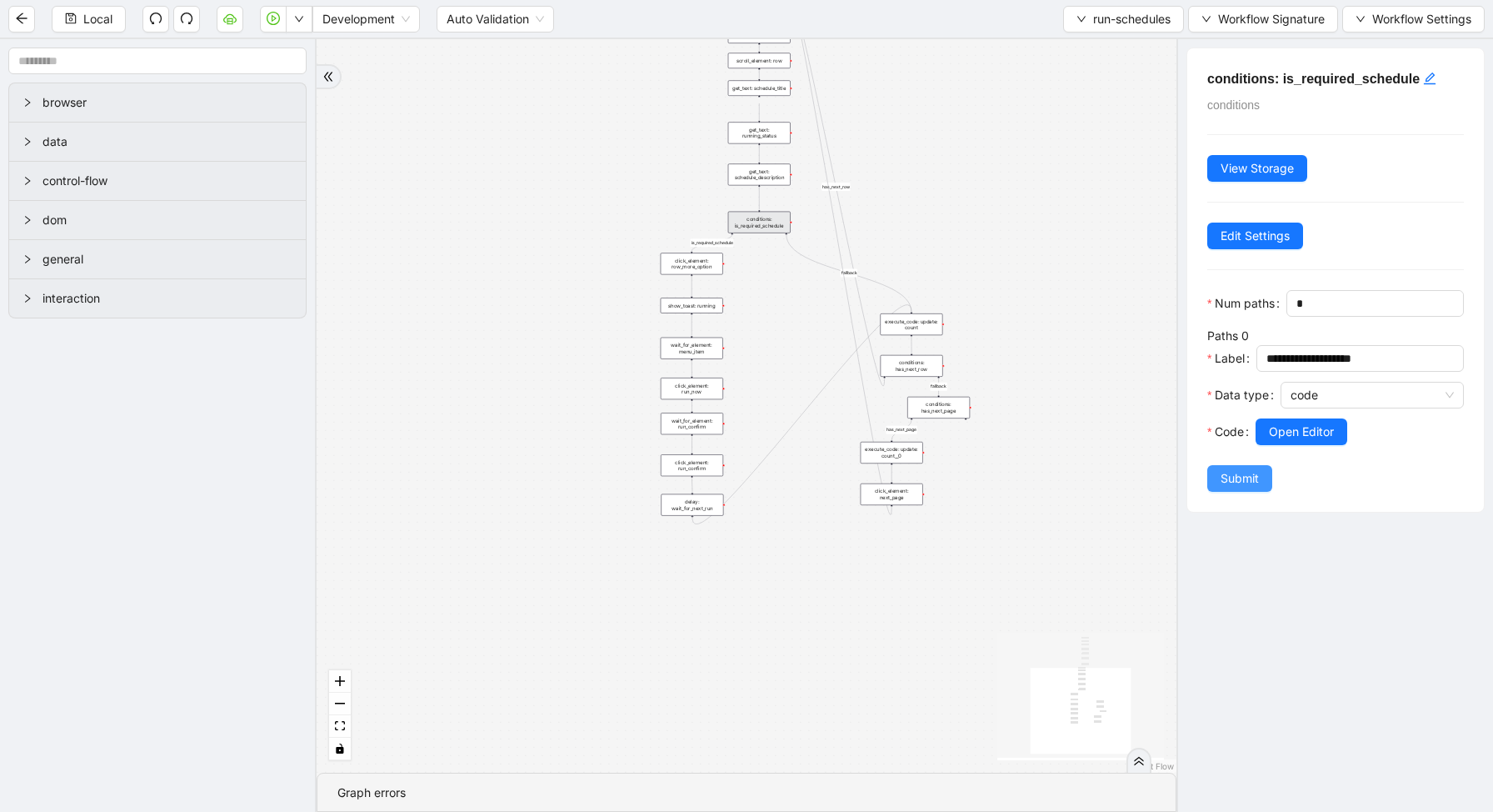
click at [1219, 471] on button "Submit" at bounding box center [1239, 479] width 65 height 27
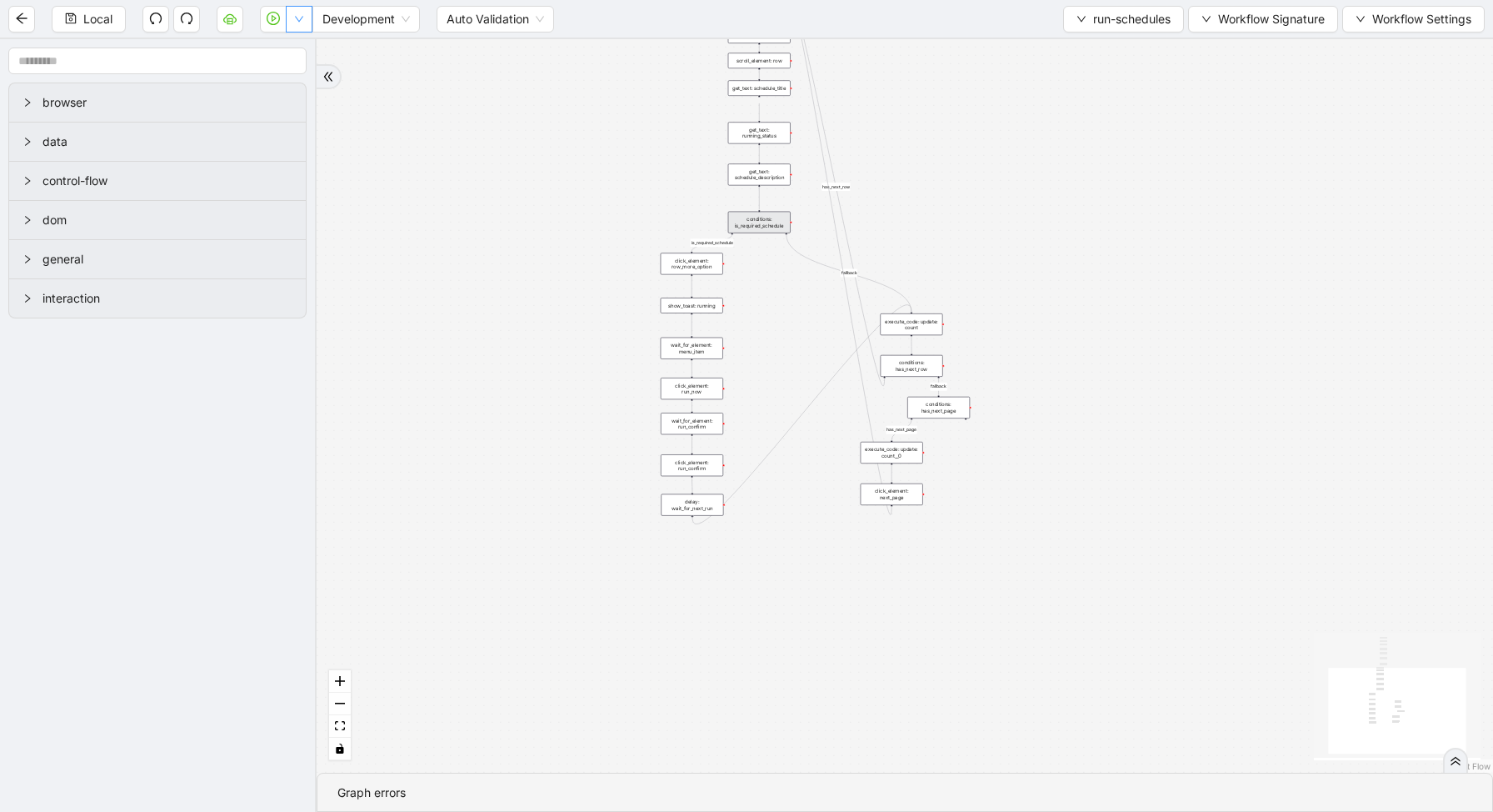
click at [304, 14] on button "button" at bounding box center [299, 19] width 27 height 27
click at [296, 43] on span "Run local workflow" at bounding box center [245, 51] width 101 height 18
